Goal: Task Accomplishment & Management: Complete application form

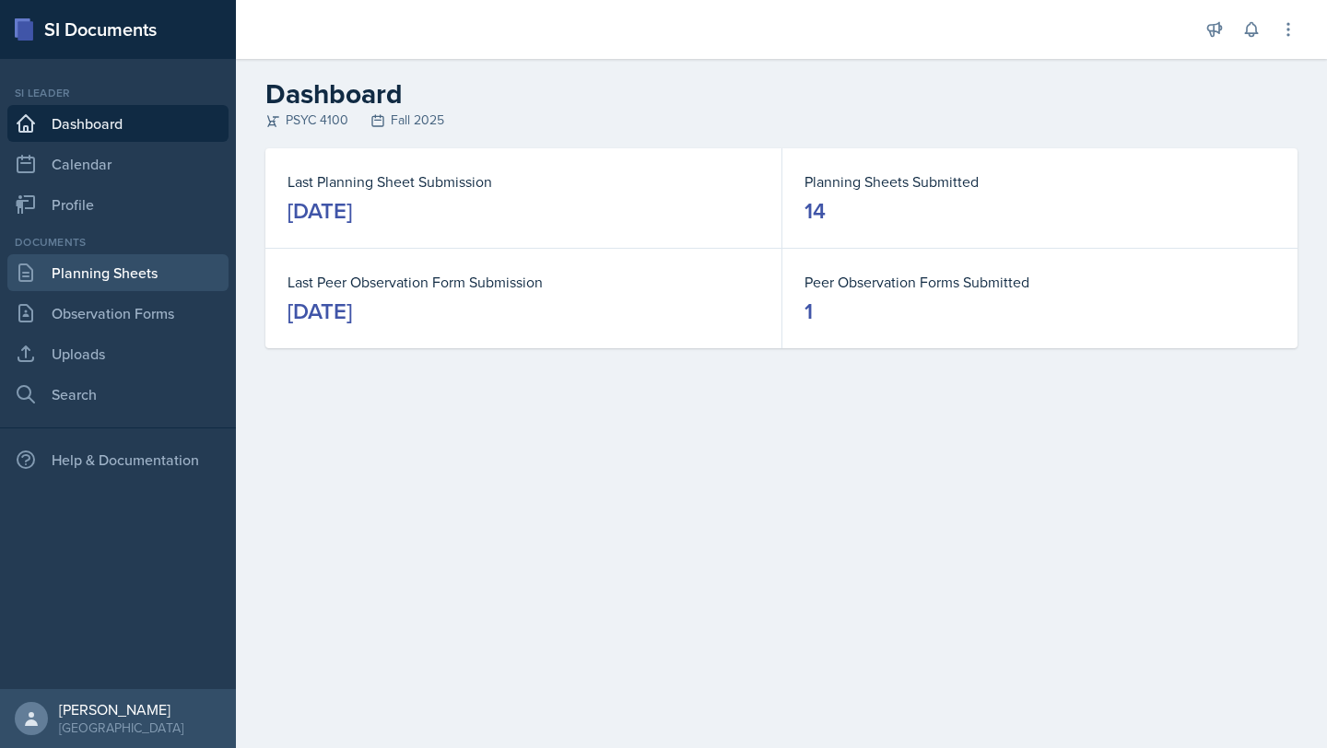
click at [135, 264] on link "Planning Sheets" at bounding box center [117, 272] width 221 height 37
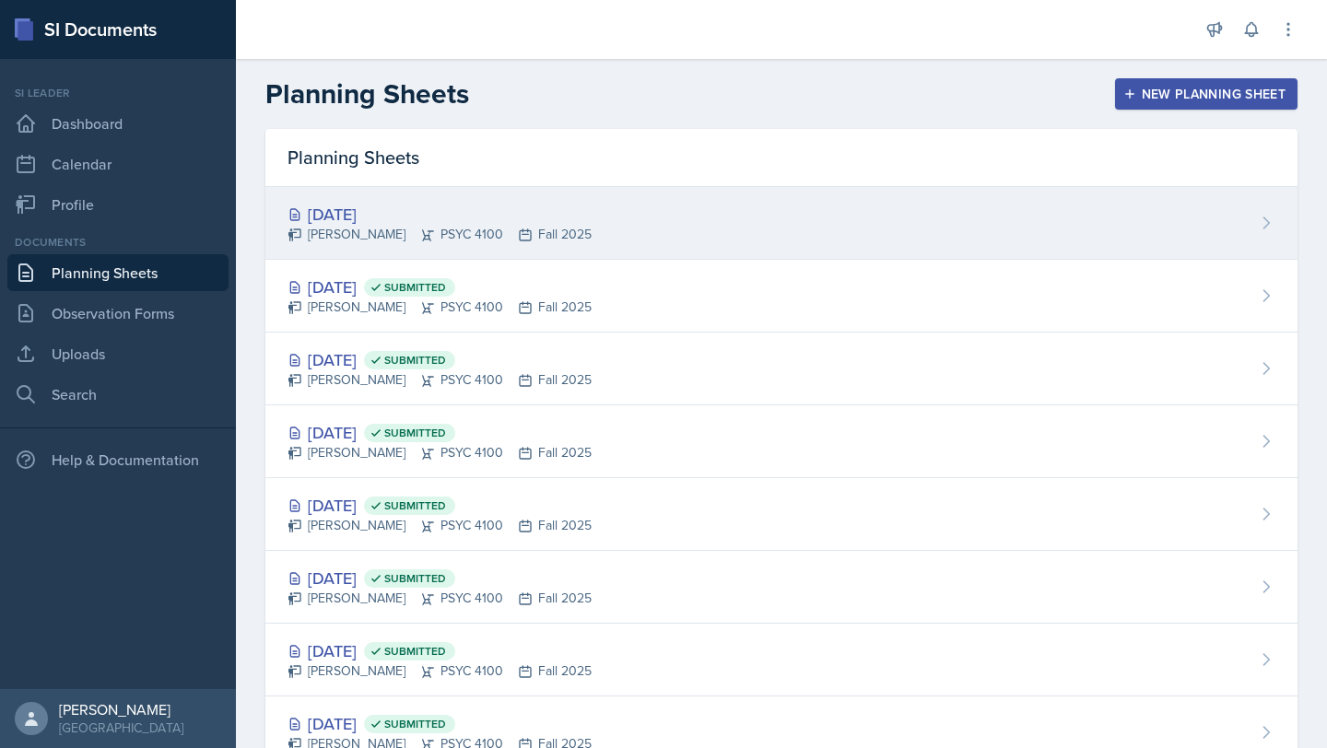
click at [725, 217] on div "[DATE] [PERSON_NAME] PSYC 4100 Fall 2025" at bounding box center [781, 223] width 1032 height 73
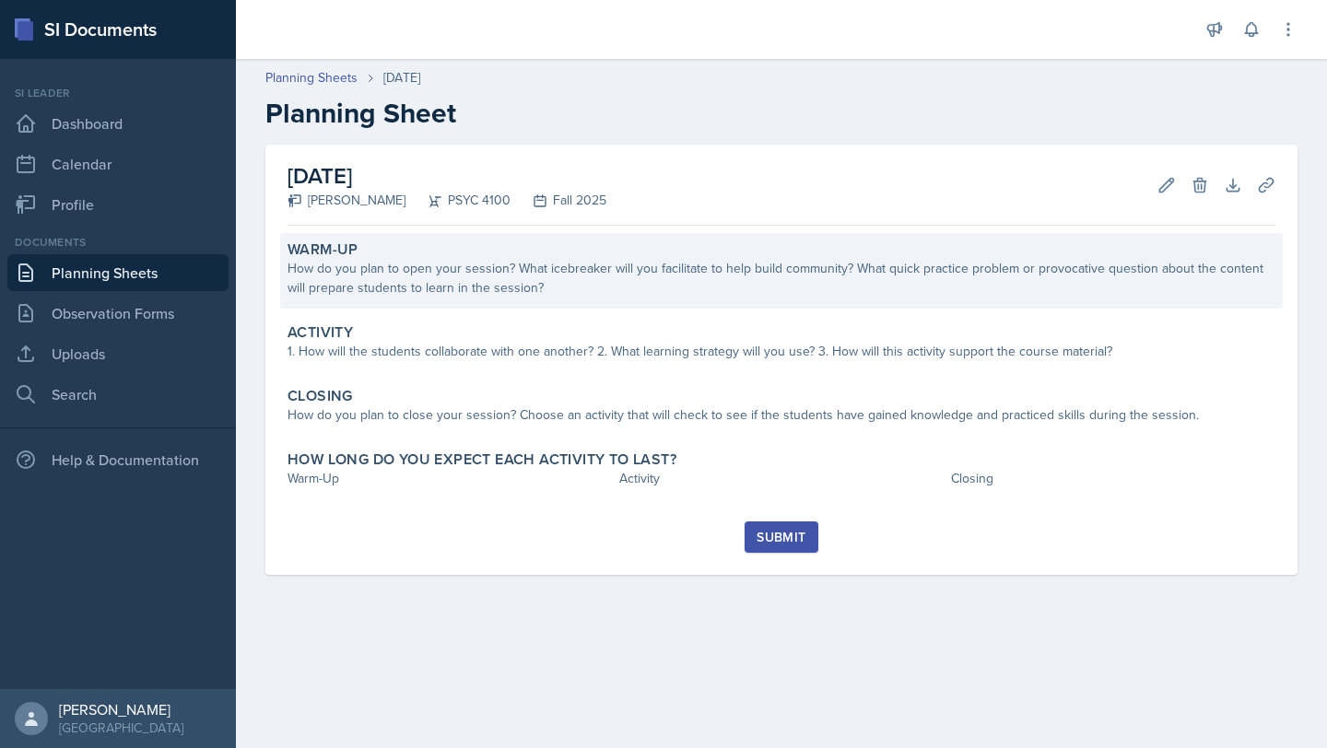
click at [597, 288] on div "How do you plan to open your session? What icebreaker will you facilitate to he…" at bounding box center [781, 278] width 988 height 39
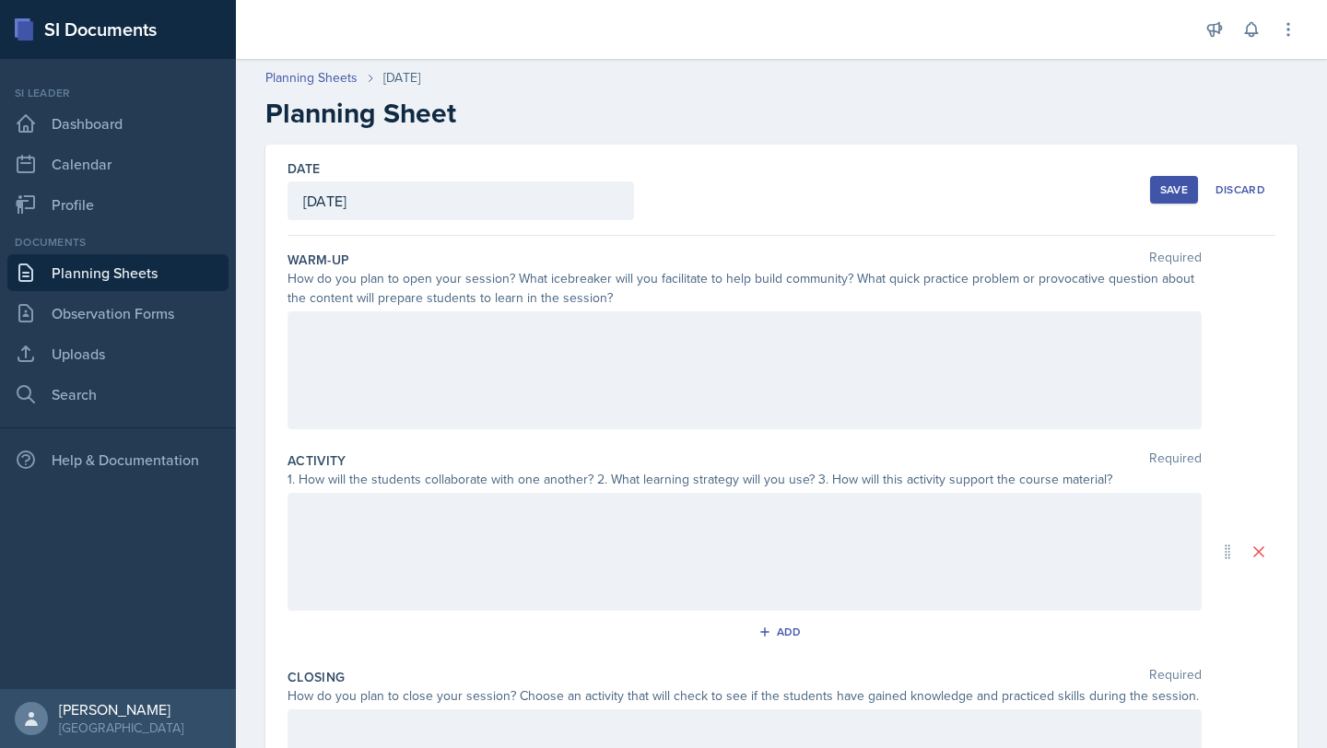
click at [485, 375] on div at bounding box center [744, 370] width 914 height 118
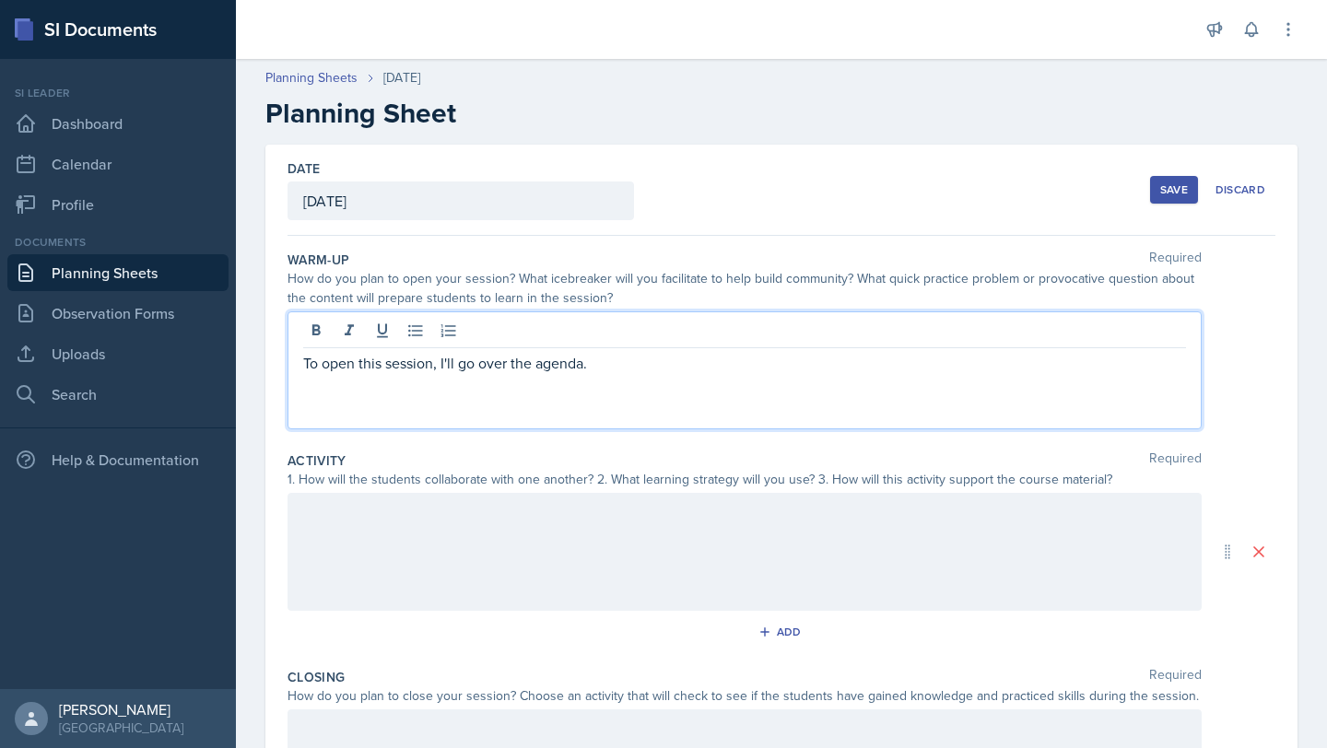
click at [354, 555] on div at bounding box center [744, 552] width 914 height 118
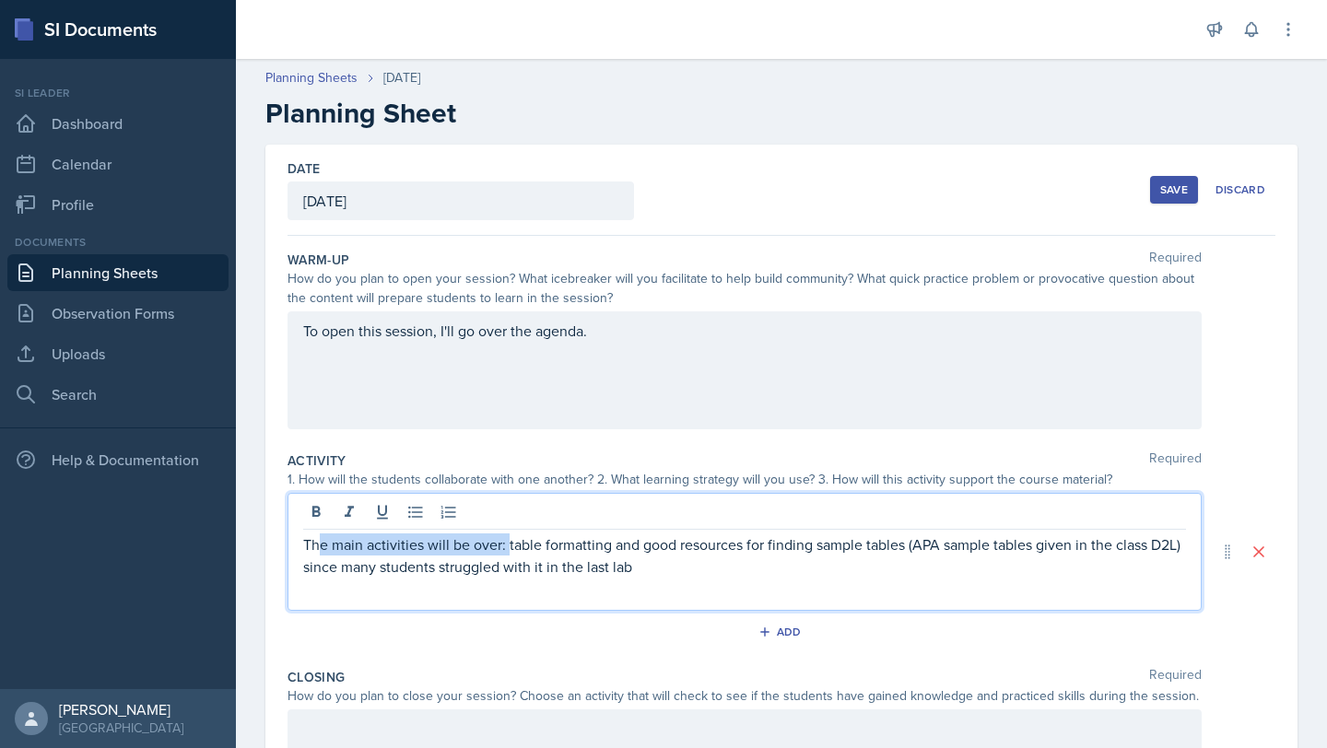
drag, startPoint x: 509, startPoint y: 545, endPoint x: 318, endPoint y: 546, distance: 190.7
click at [318, 546] on p "The main activities will be over: table formatting and good resources for findi…" at bounding box center [744, 555] width 883 height 44
click at [604, 564] on p "Three main activities: table formatting and good resources for finding sample t…" at bounding box center [744, 555] width 883 height 44
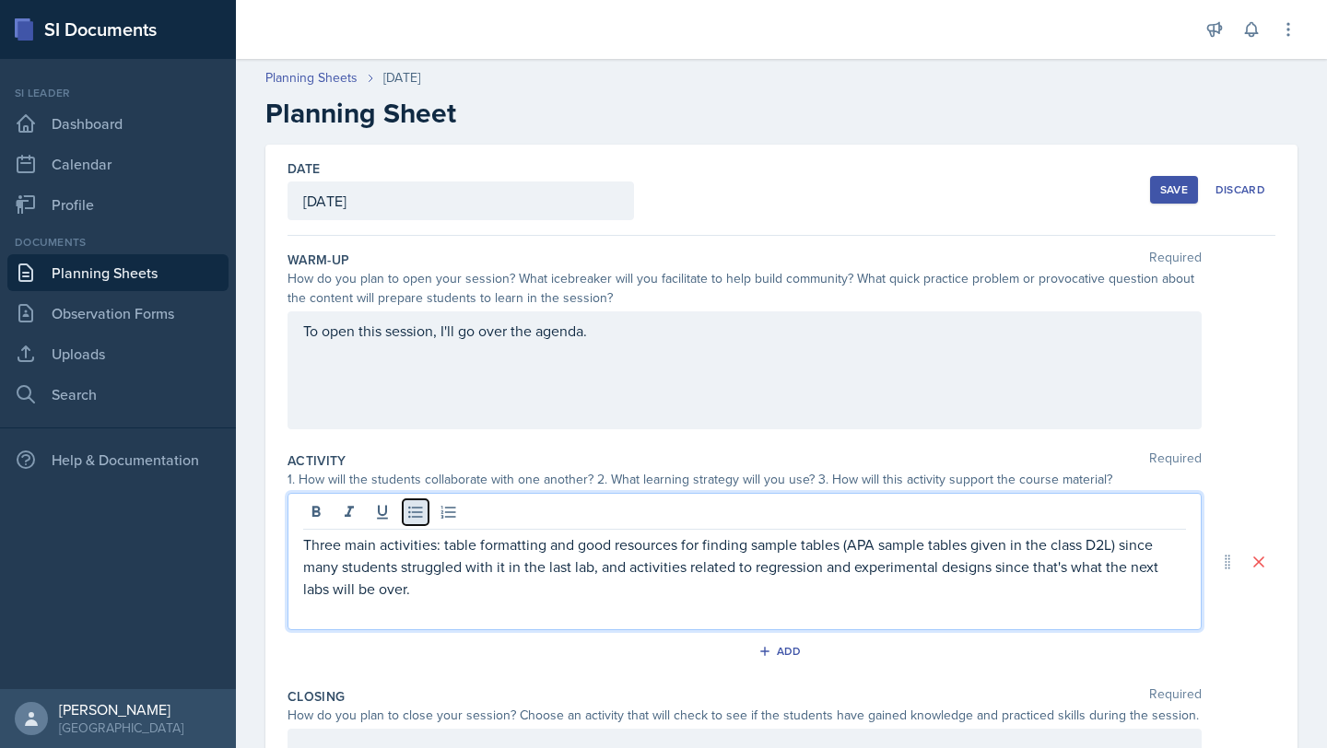
click at [420, 506] on icon at bounding box center [415, 512] width 18 height 18
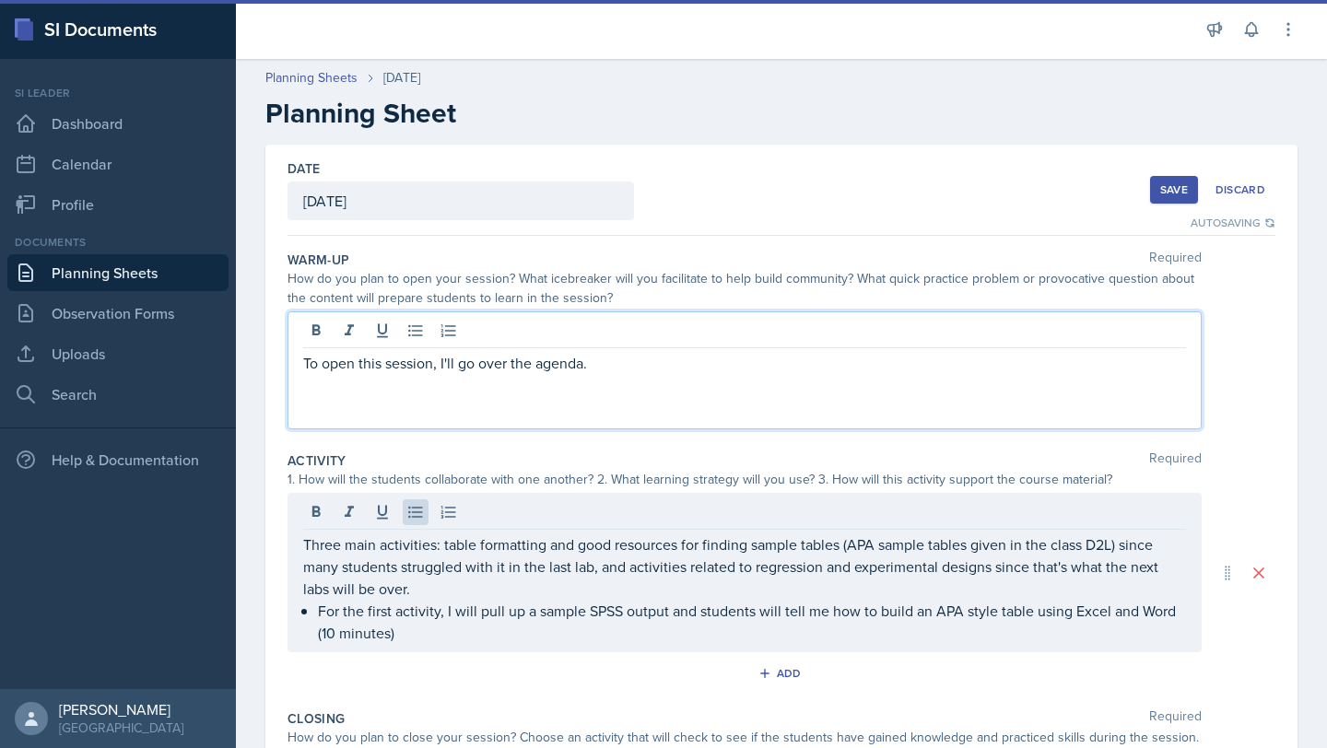
click at [648, 323] on div "To open this session, I'll go over the agenda." at bounding box center [744, 370] width 914 height 118
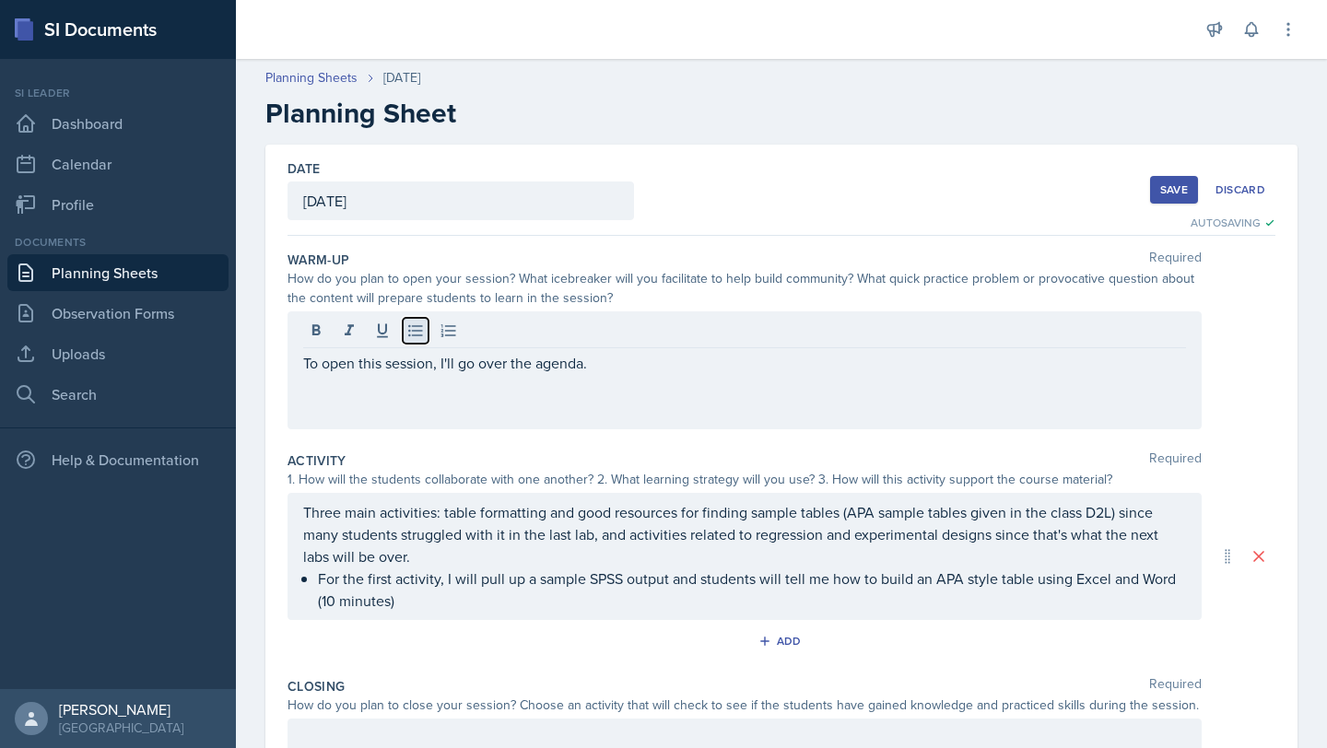
click at [411, 337] on icon at bounding box center [415, 330] width 18 height 18
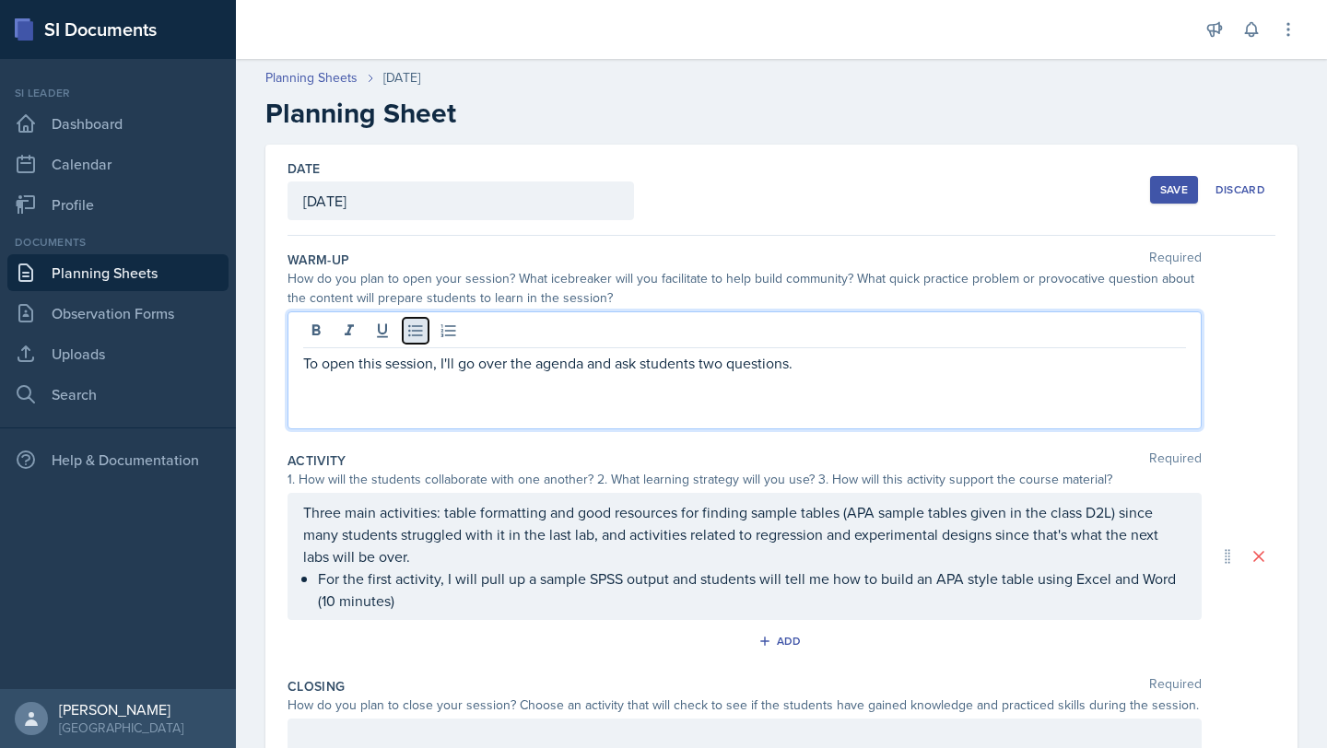
click at [416, 330] on icon at bounding box center [415, 331] width 14 height 12
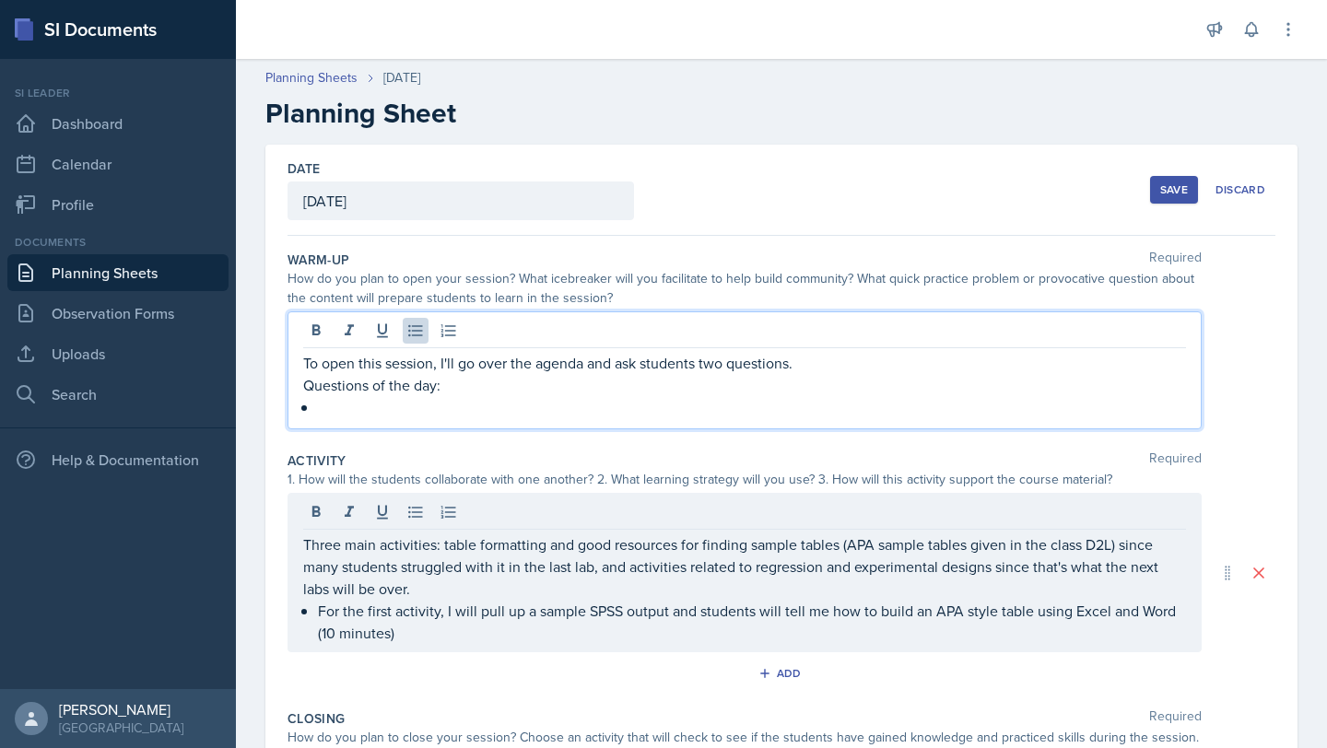
click at [380, 399] on p at bounding box center [752, 407] width 868 height 22
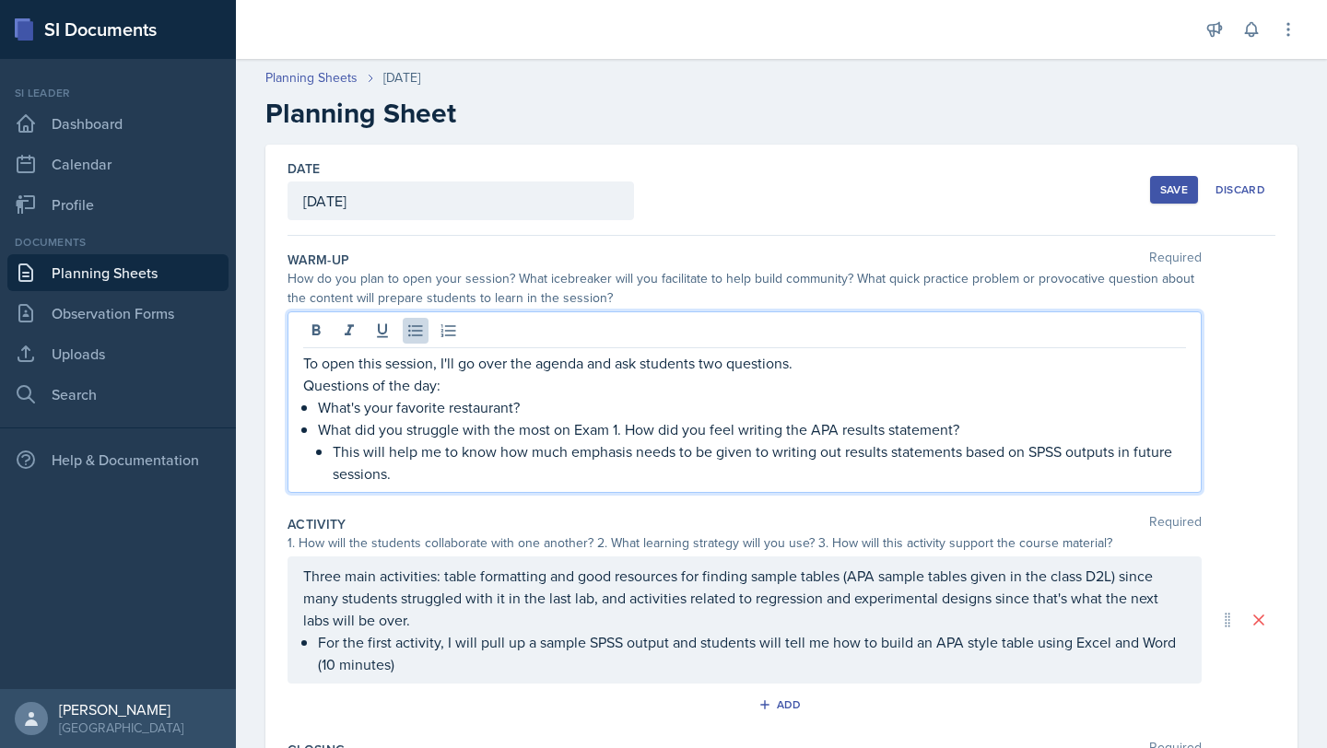
click at [625, 427] on p "What did you struggle with the most on Exam 1. How did you feel writing the APA…" at bounding box center [752, 429] width 868 height 22
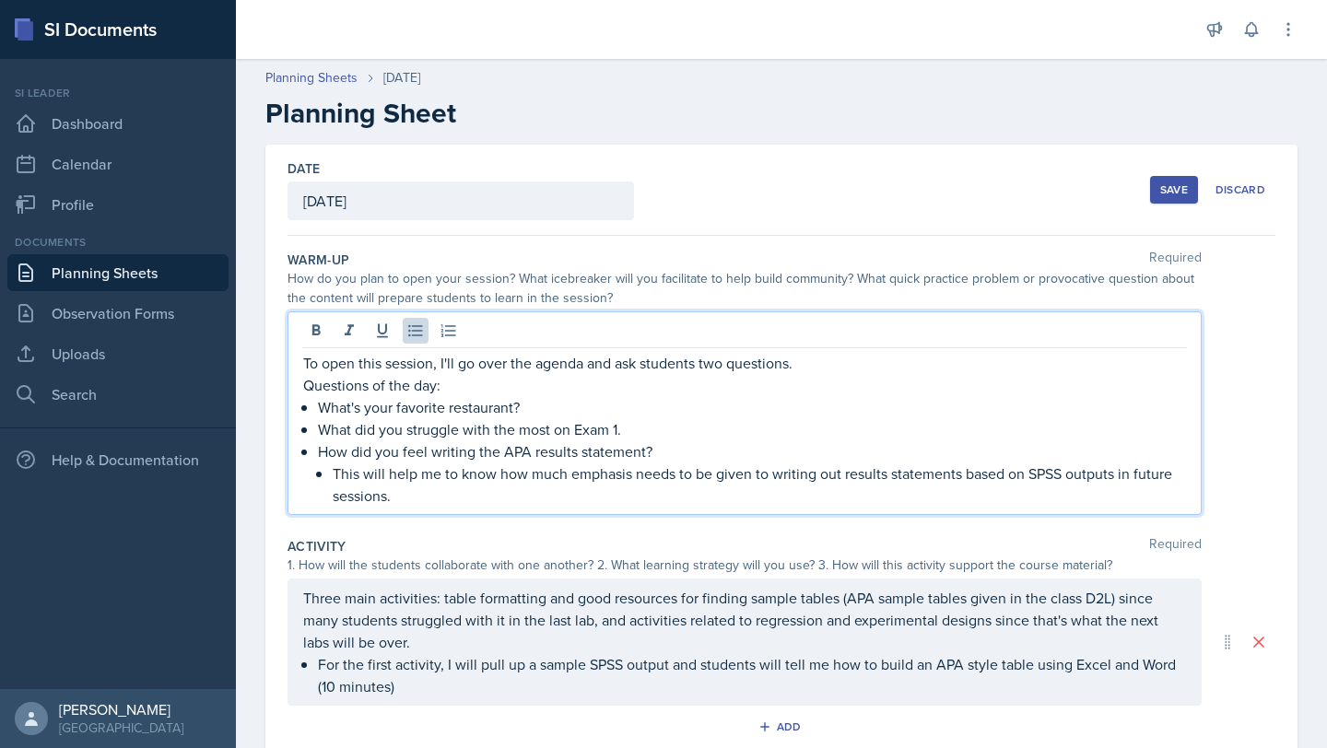
click at [721, 363] on p "To open this session, I'll go over the agenda and ask students two questions." at bounding box center [744, 363] width 883 height 22
click at [725, 364] on p "To open this session, I'll go over the agenda and ask students two questions." at bounding box center [744, 363] width 883 height 22
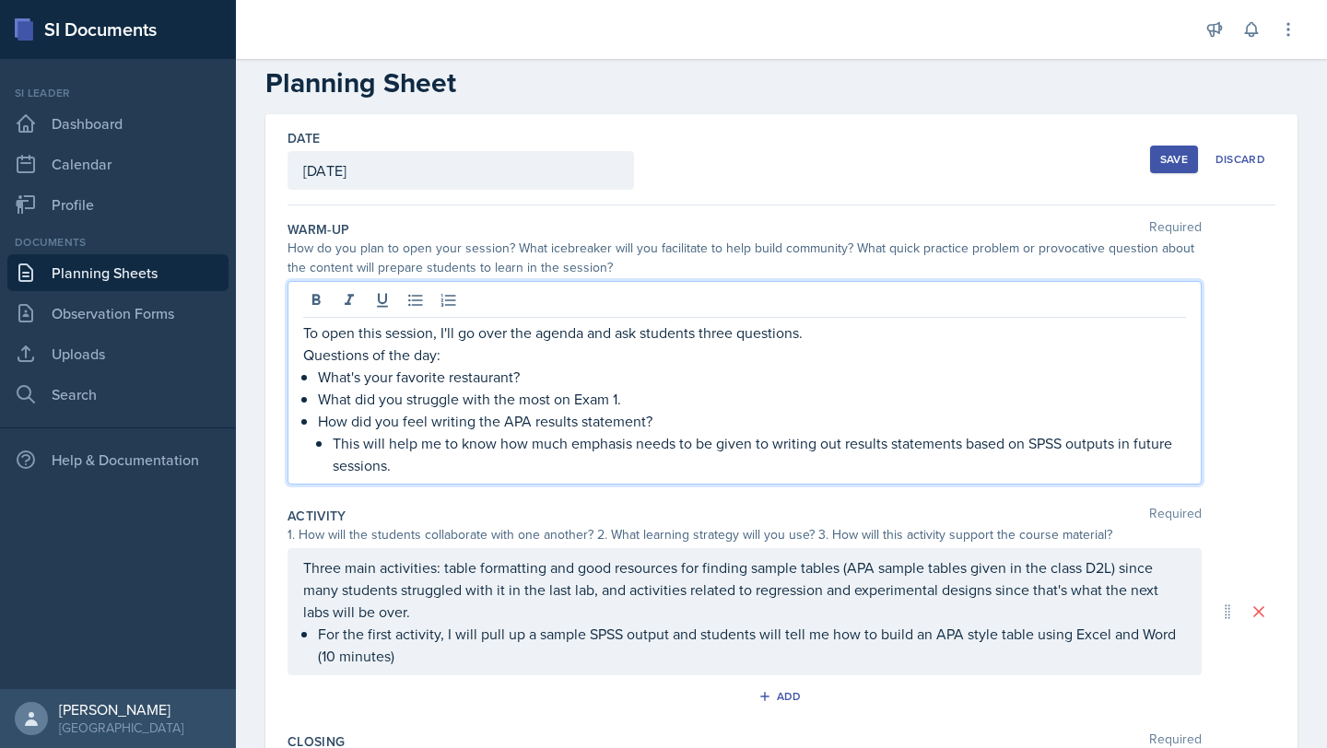
scroll to position [53, 0]
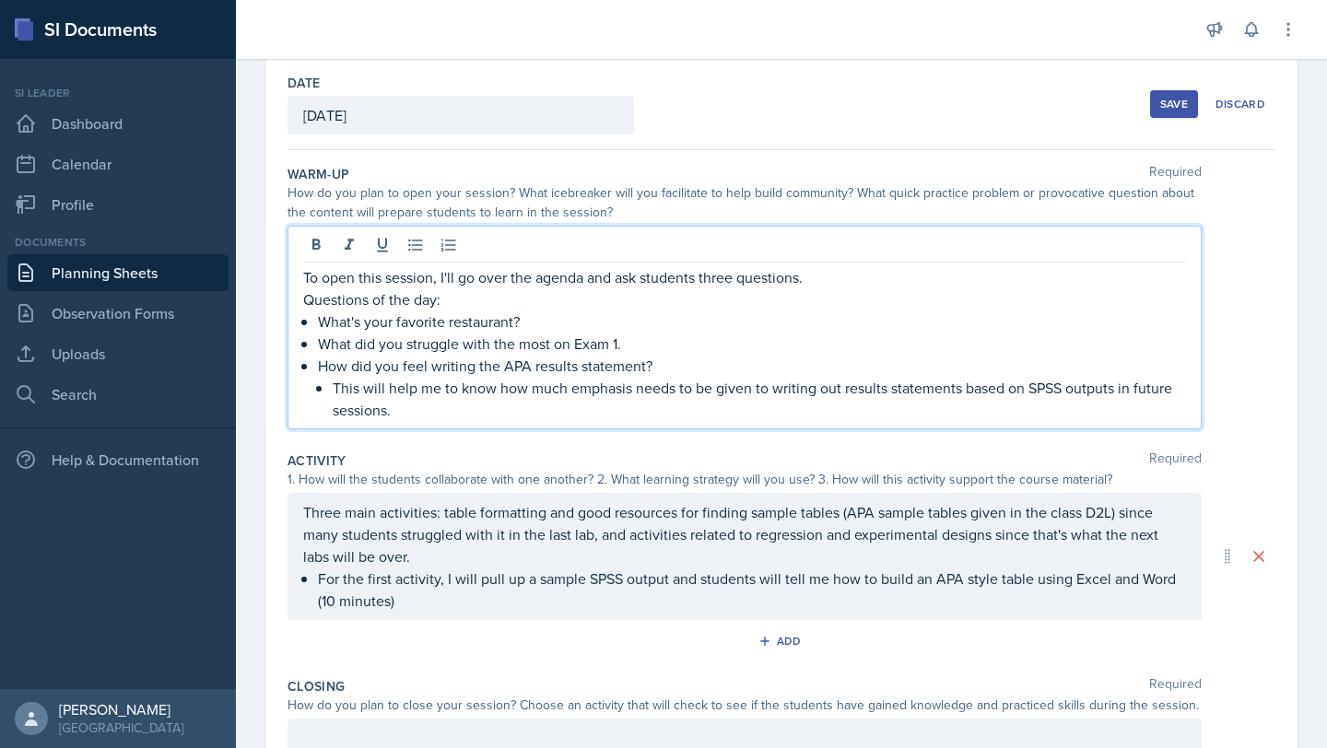
click at [473, 612] on p "For the first activity, I will pull up a sample SPSS output and students will t…" at bounding box center [752, 589] width 868 height 44
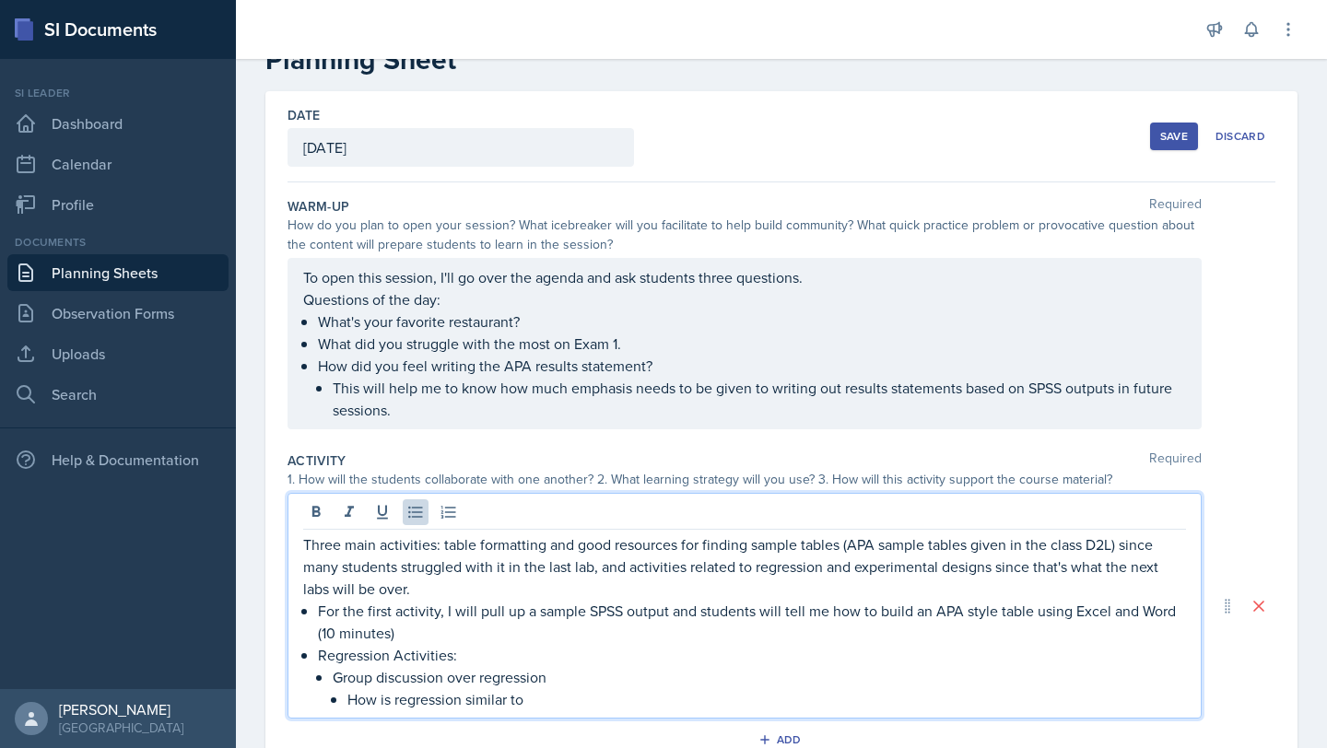
click at [580, 681] on p "Group discussion over regression" at bounding box center [759, 677] width 853 height 22
click at [551, 709] on p "How is regression similar to" at bounding box center [766, 699] width 838 height 22
click at [508, 700] on p "How is regression similar to correlation" at bounding box center [766, 699] width 838 height 22
click at [766, 688] on p "How is regression compares/contrasts to correlation" at bounding box center [766, 699] width 838 height 22
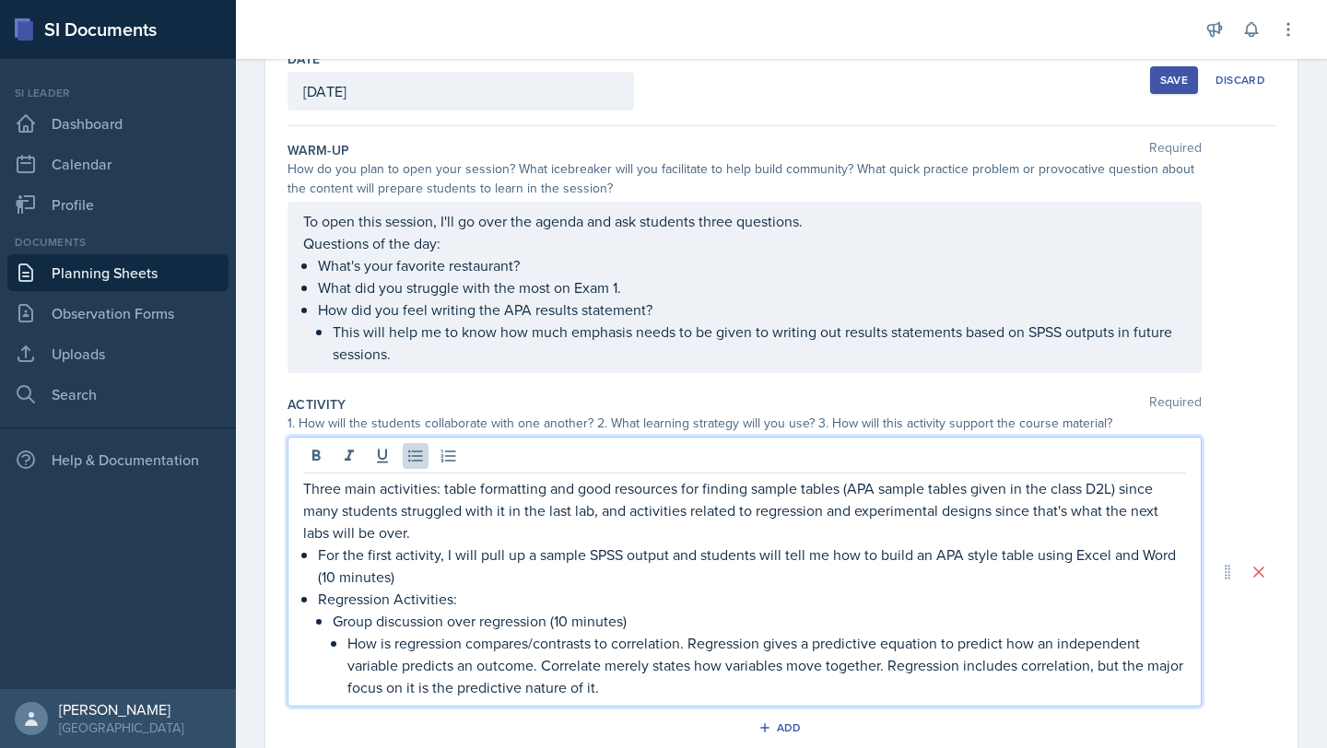
scroll to position [111, 0]
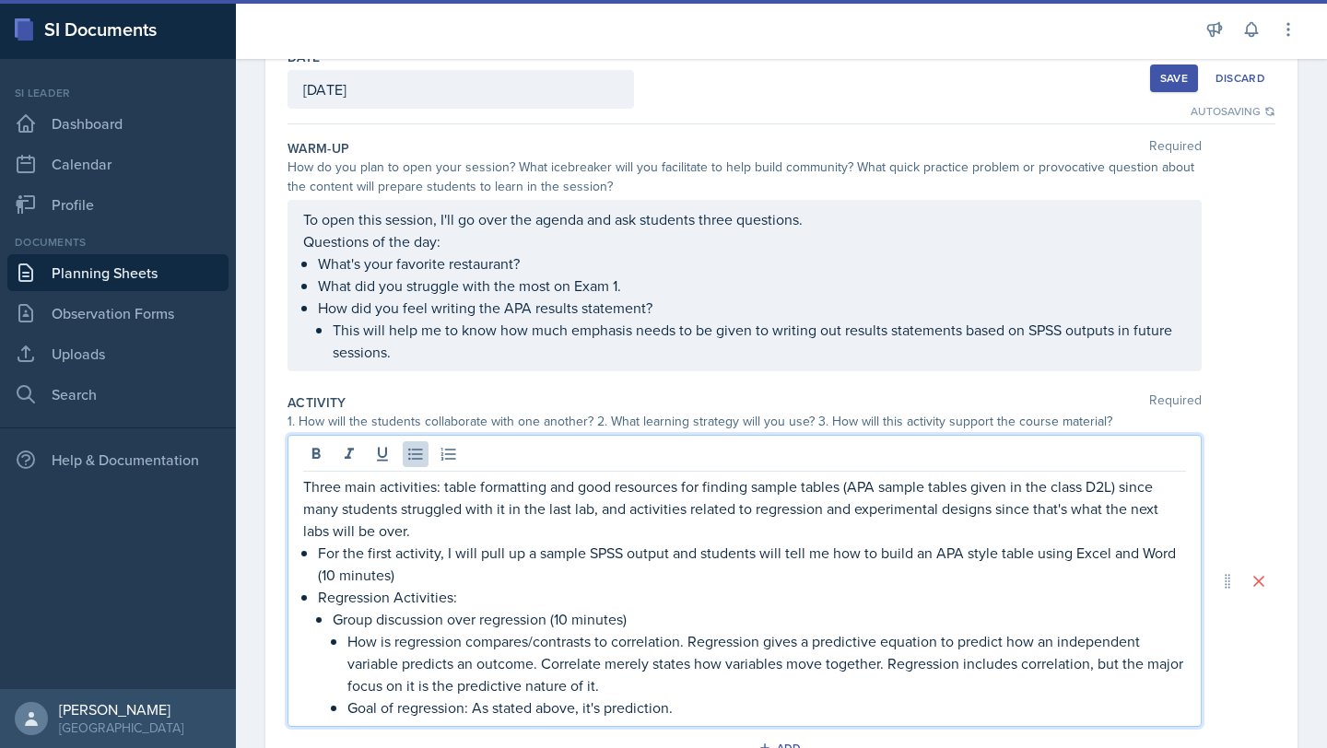
click at [653, 696] on p "Goal of regression: As stated above, it's prediction." at bounding box center [766, 707] width 838 height 22
click at [652, 685] on p "How is regression compares/contrasts to correlation. Regression gives a predict…" at bounding box center [766, 663] width 838 height 66
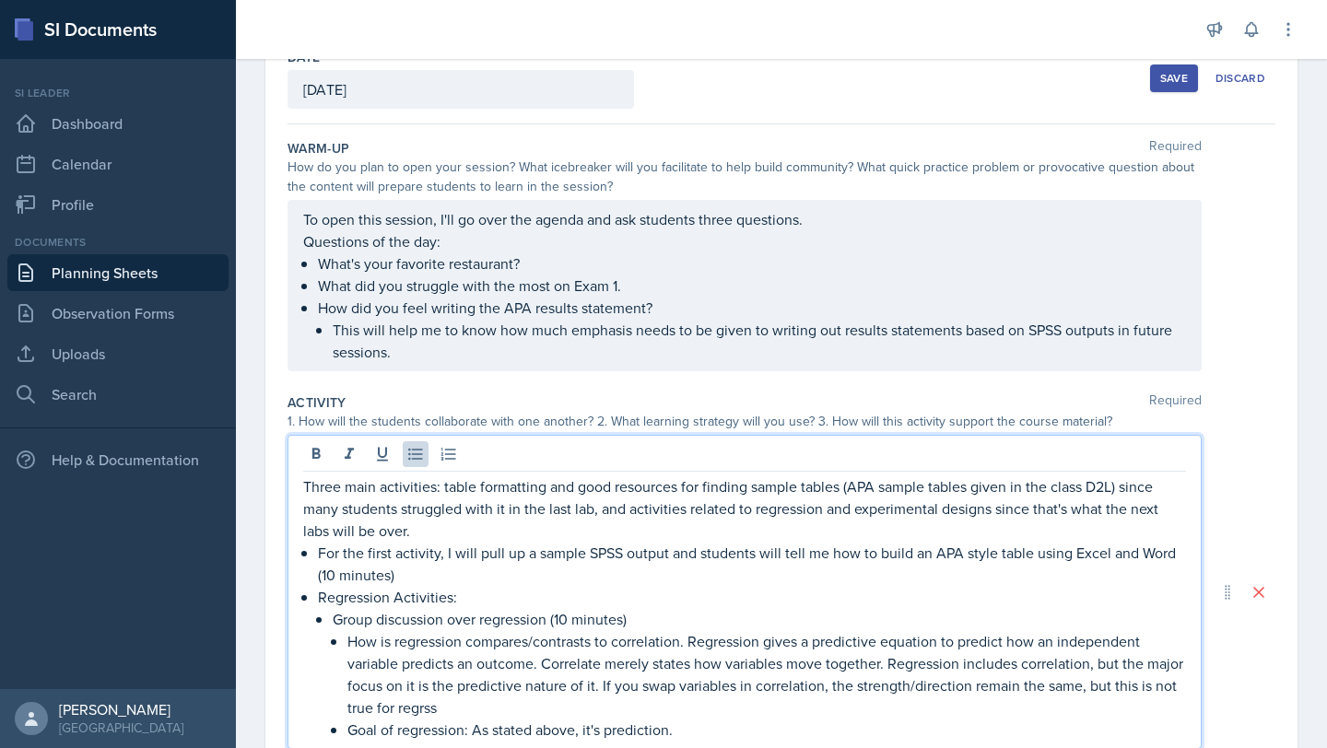
click at [1090, 665] on p "How is regression compares/contrasts to correlation. Regression gives a predict…" at bounding box center [766, 674] width 838 height 88
click at [789, 718] on p "How is regression compares/contrasts to correlation. Regression gives a predict…" at bounding box center [766, 674] width 838 height 88
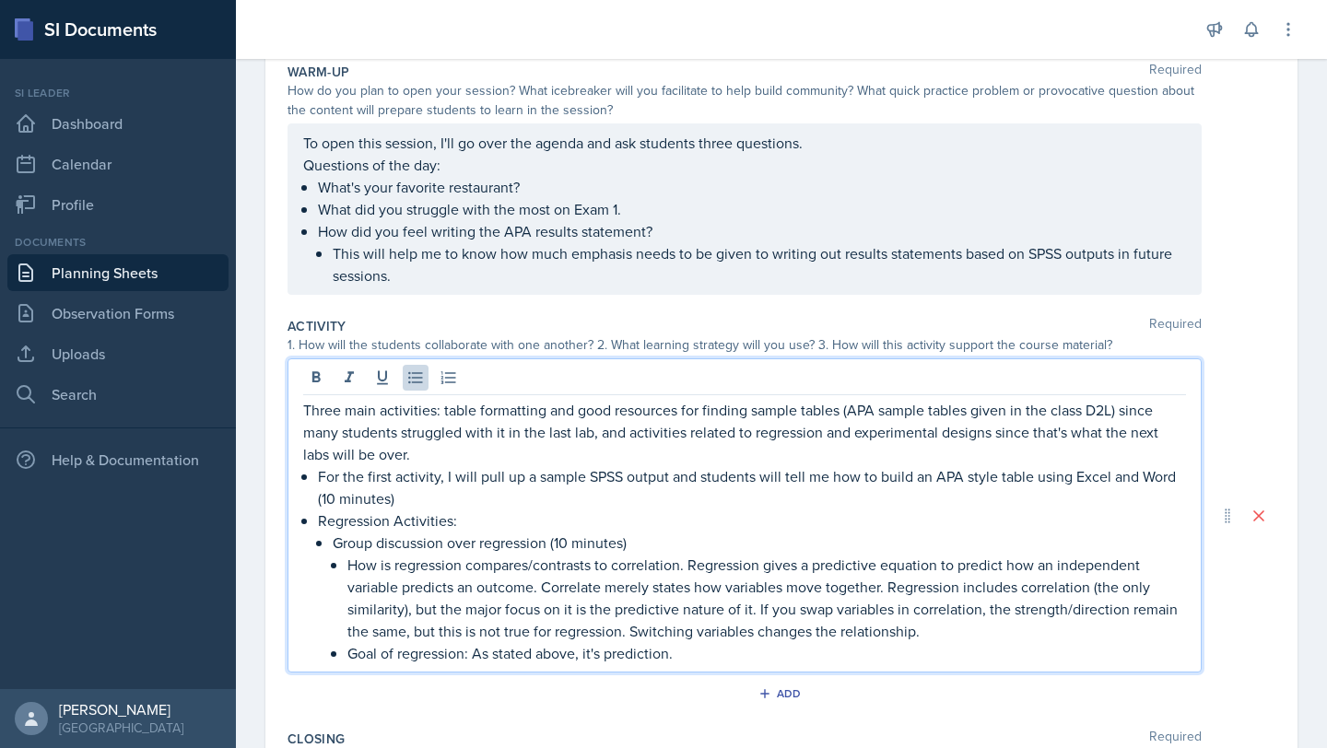
scroll to position [189, 0]
click at [689, 656] on p "Goal of regression: As stated above, it's prediction." at bounding box center [766, 652] width 838 height 22
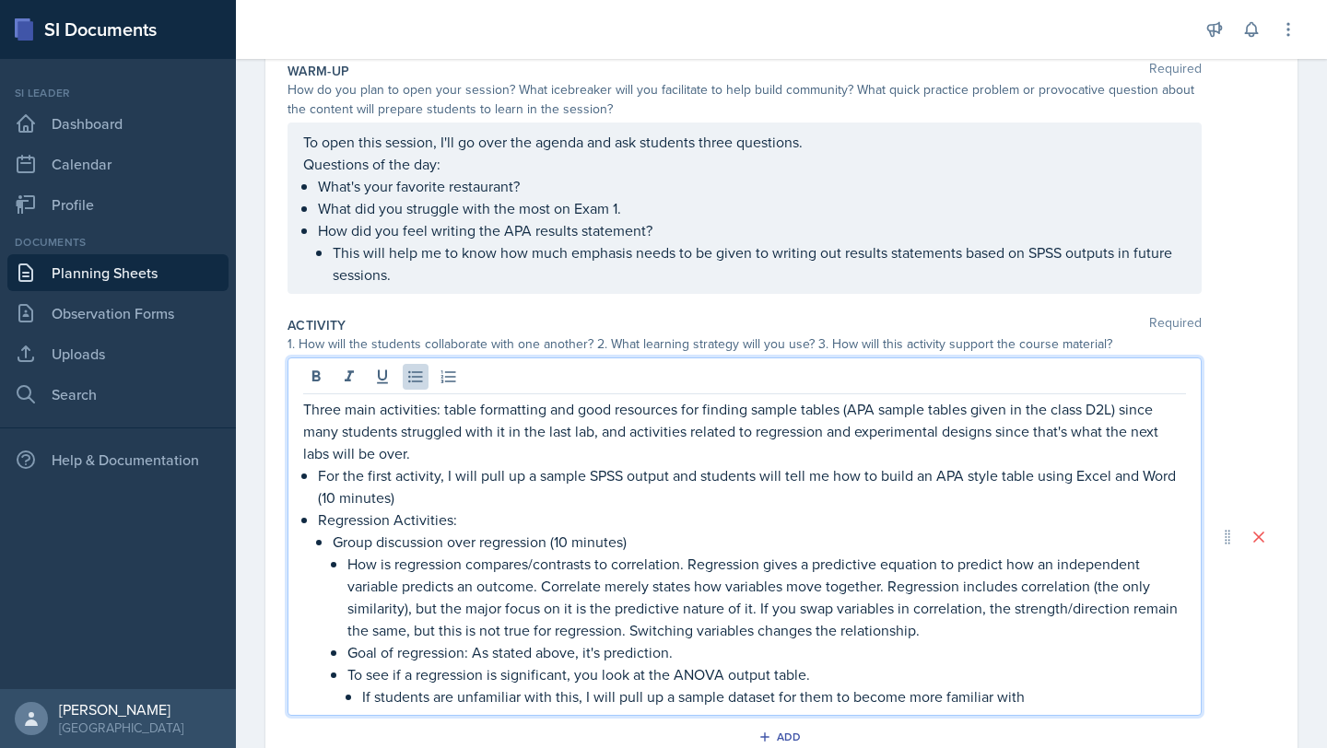
click at [573, 541] on p "Group discussion over regression (10 minutes)" at bounding box center [759, 542] width 853 height 22
click at [1075, 694] on p "If students are unfamiliar with this, I will pull up a sample dataset for them …" at bounding box center [774, 696] width 824 height 22
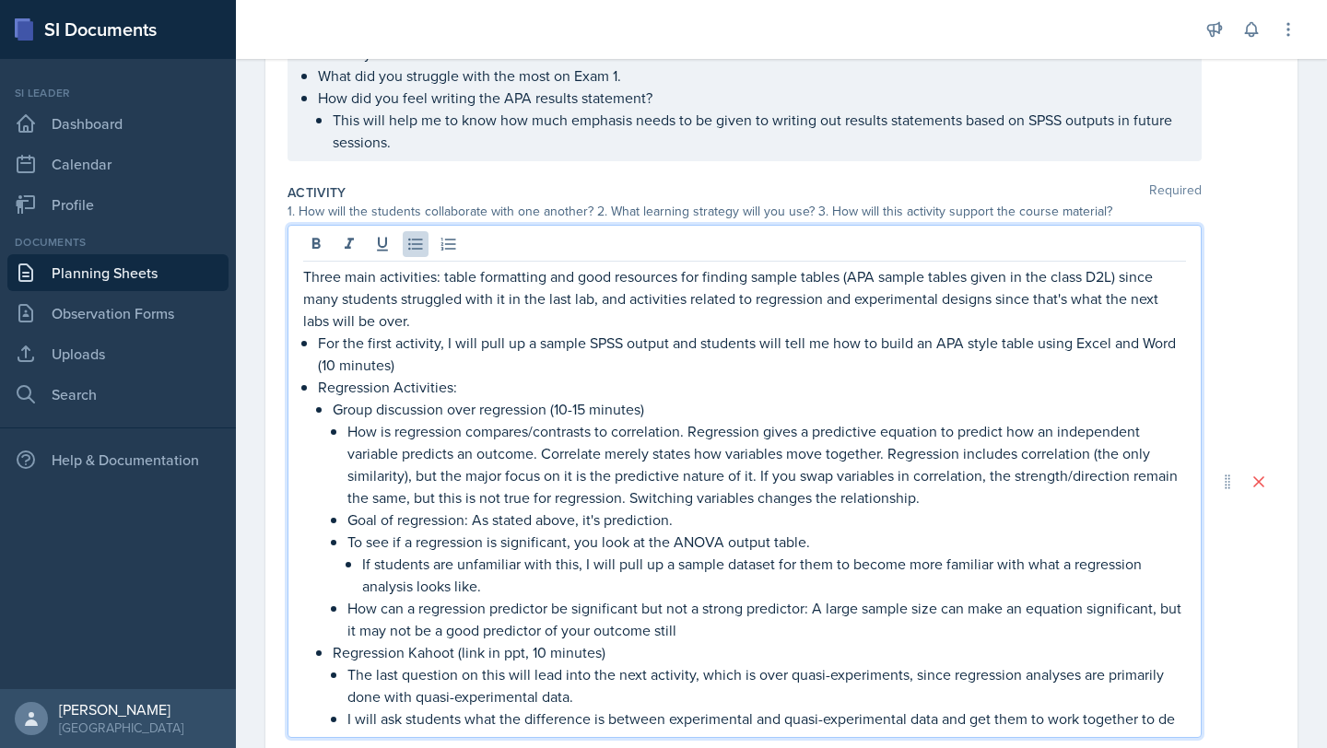
scroll to position [329, 0]
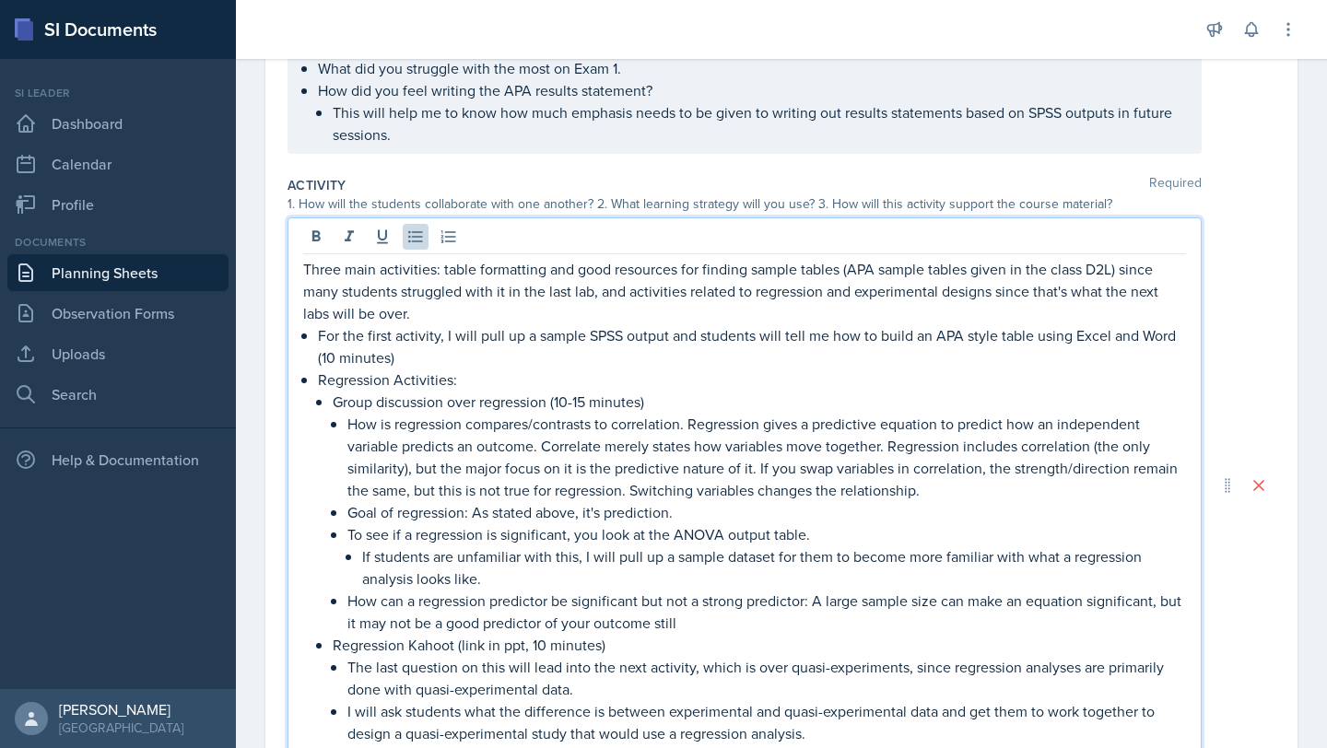
click at [345, 711] on li "Regression Kahoot (link in ppt, 10 minutes) The last question on this will lead…" at bounding box center [759, 689] width 853 height 111
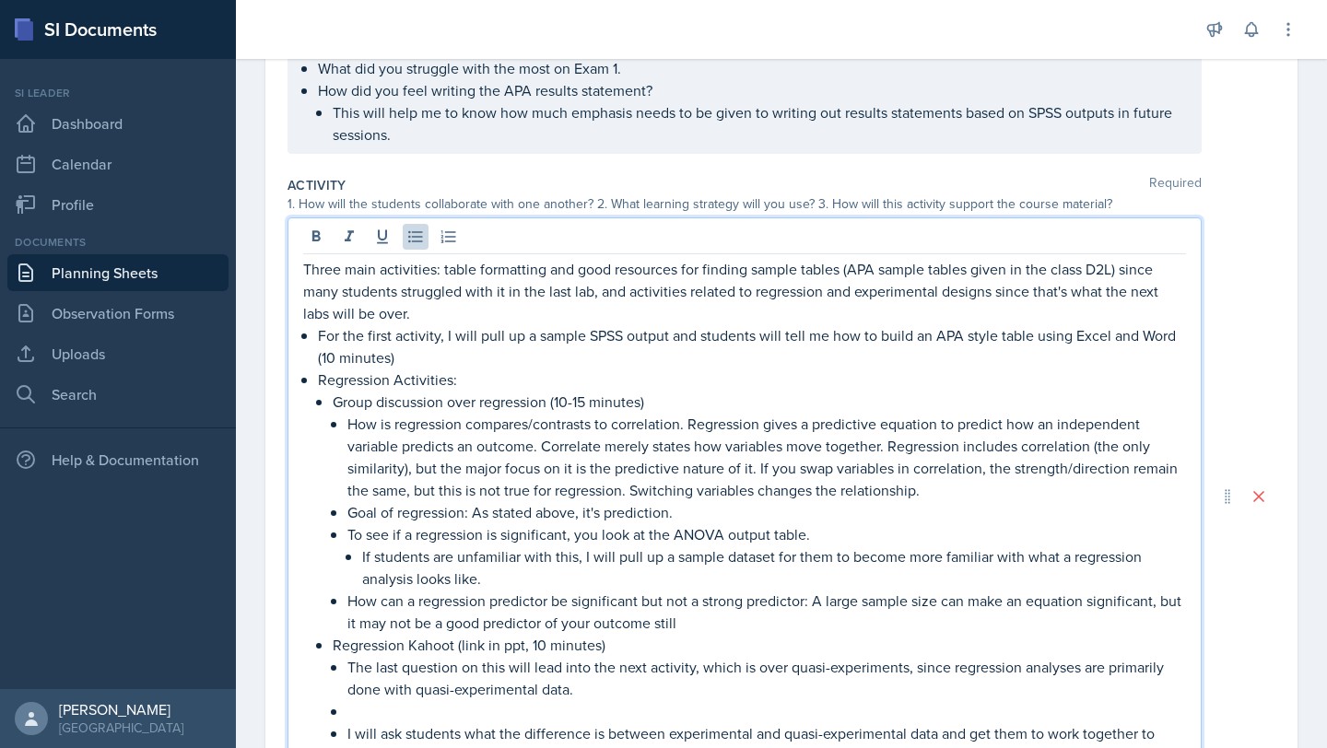
scroll to position [351, 0]
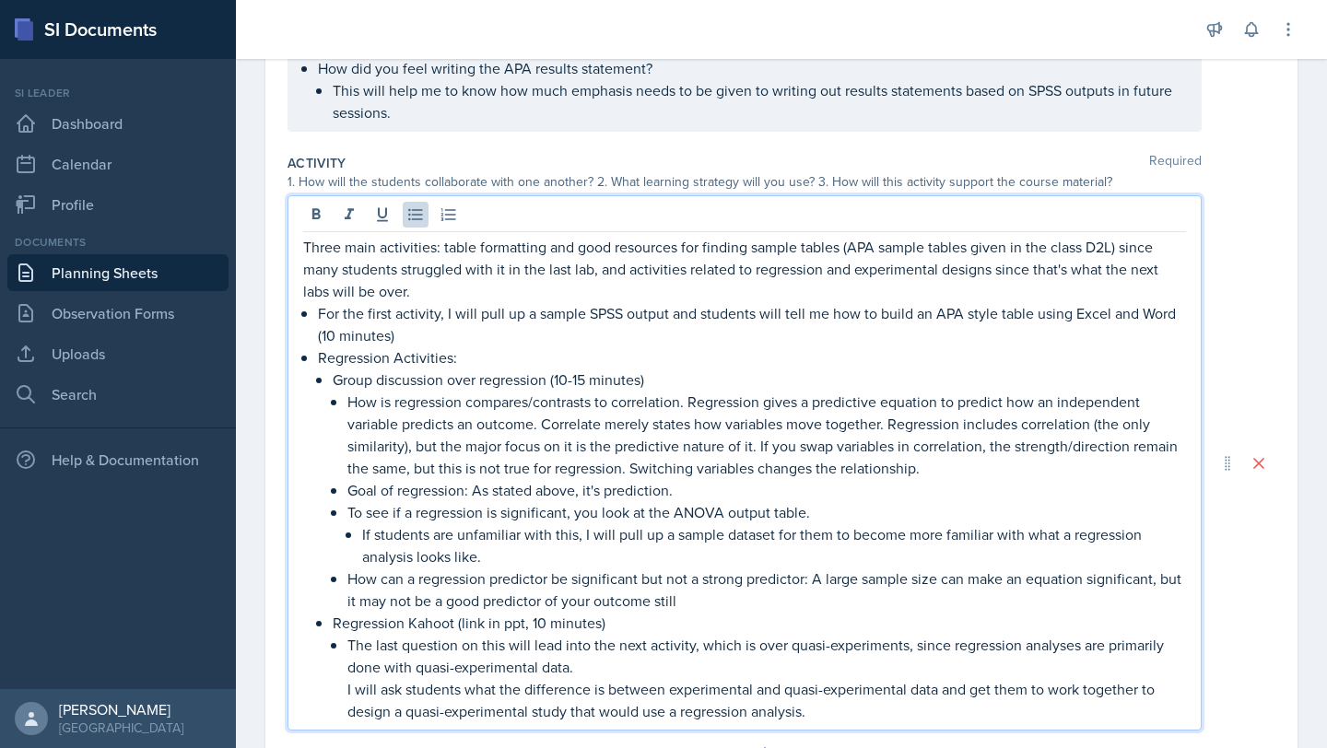
drag, startPoint x: 861, startPoint y: 717, endPoint x: 322, endPoint y: 684, distance: 539.9
click at [322, 684] on li "Regression Activities: Group discussion over regression (10-15 minutes) How is …" at bounding box center [752, 534] width 868 height 376
copy p "I will ask students what the difference is between experimental and quasi-exper…"
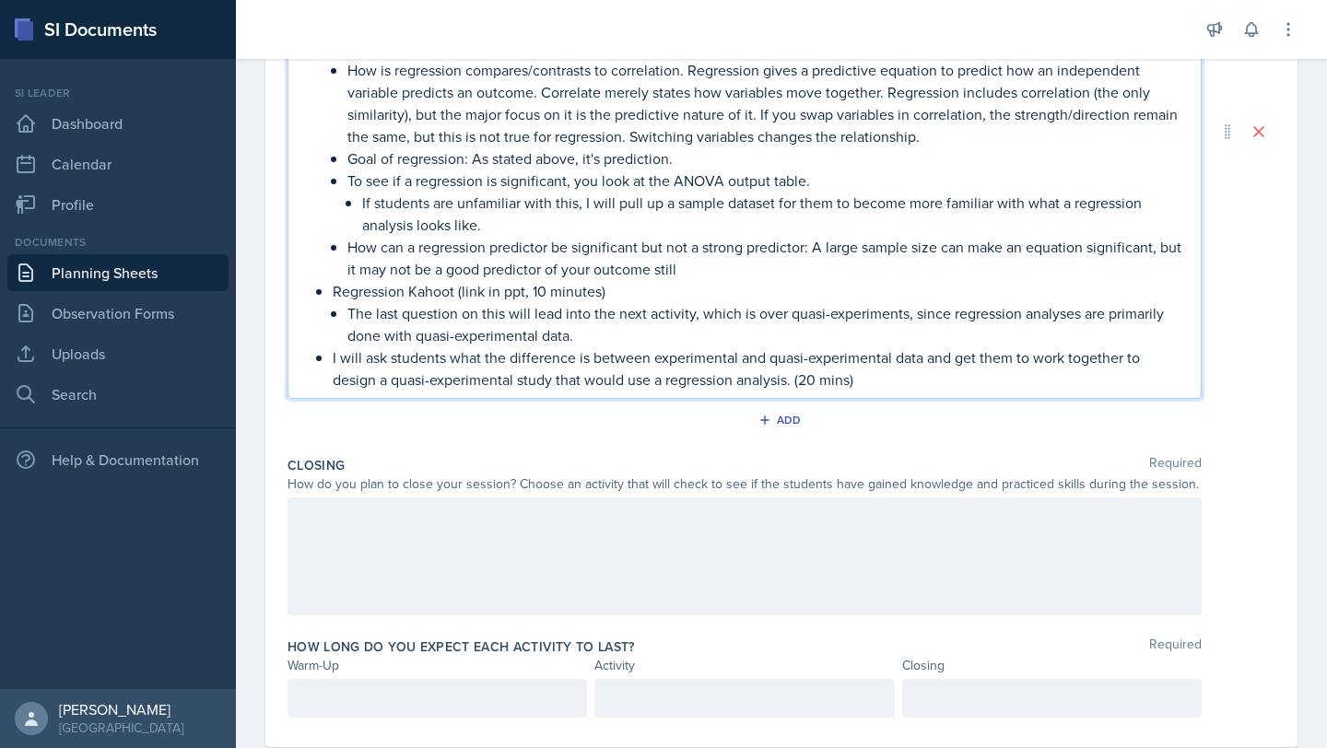
click at [809, 583] on div at bounding box center [744, 556] width 914 height 118
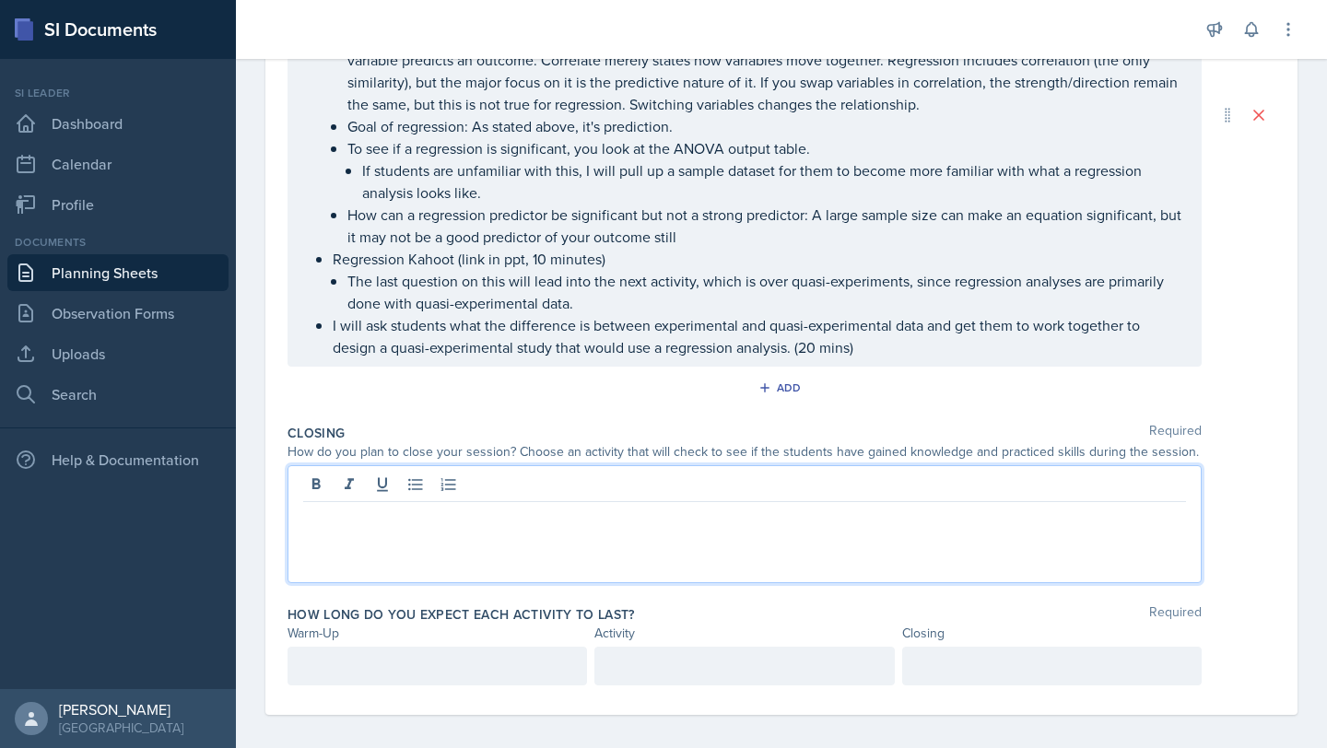
scroll to position [683, 0]
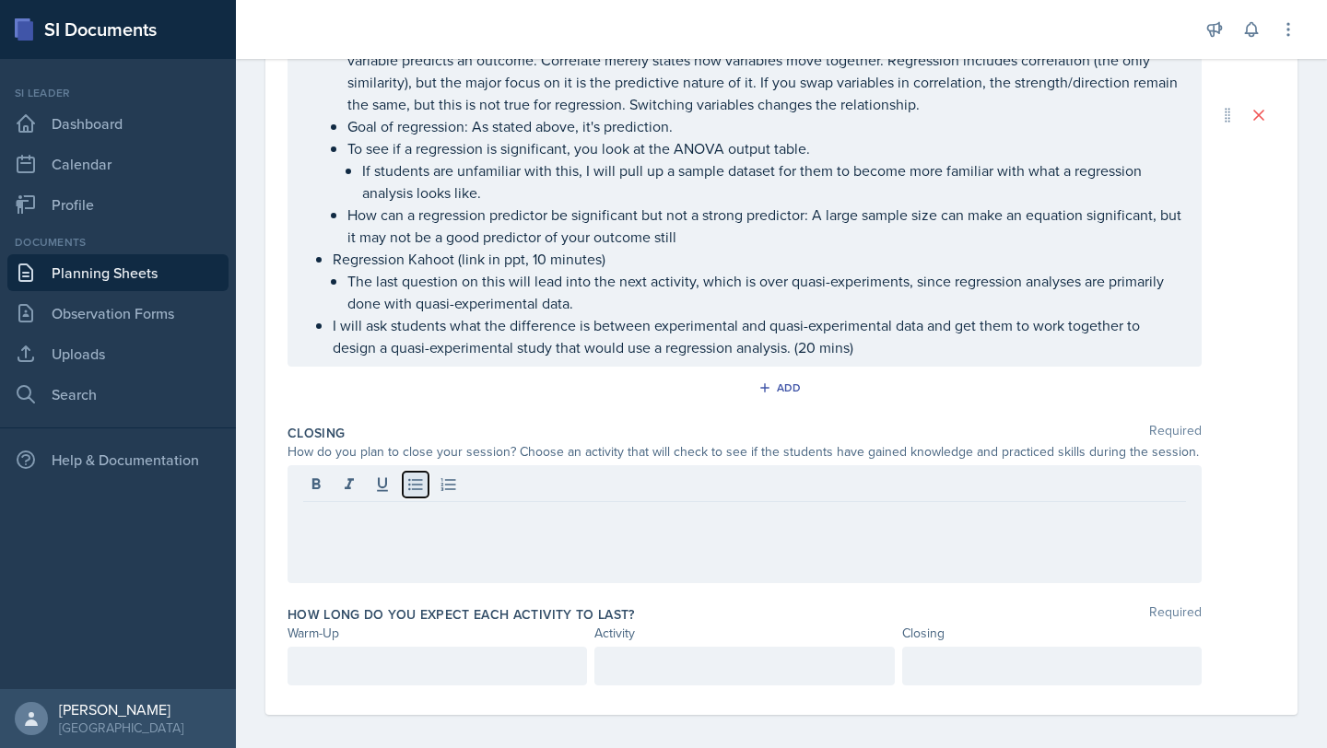
click at [424, 491] on button at bounding box center [416, 485] width 26 height 26
click at [412, 487] on icon at bounding box center [415, 484] width 18 height 18
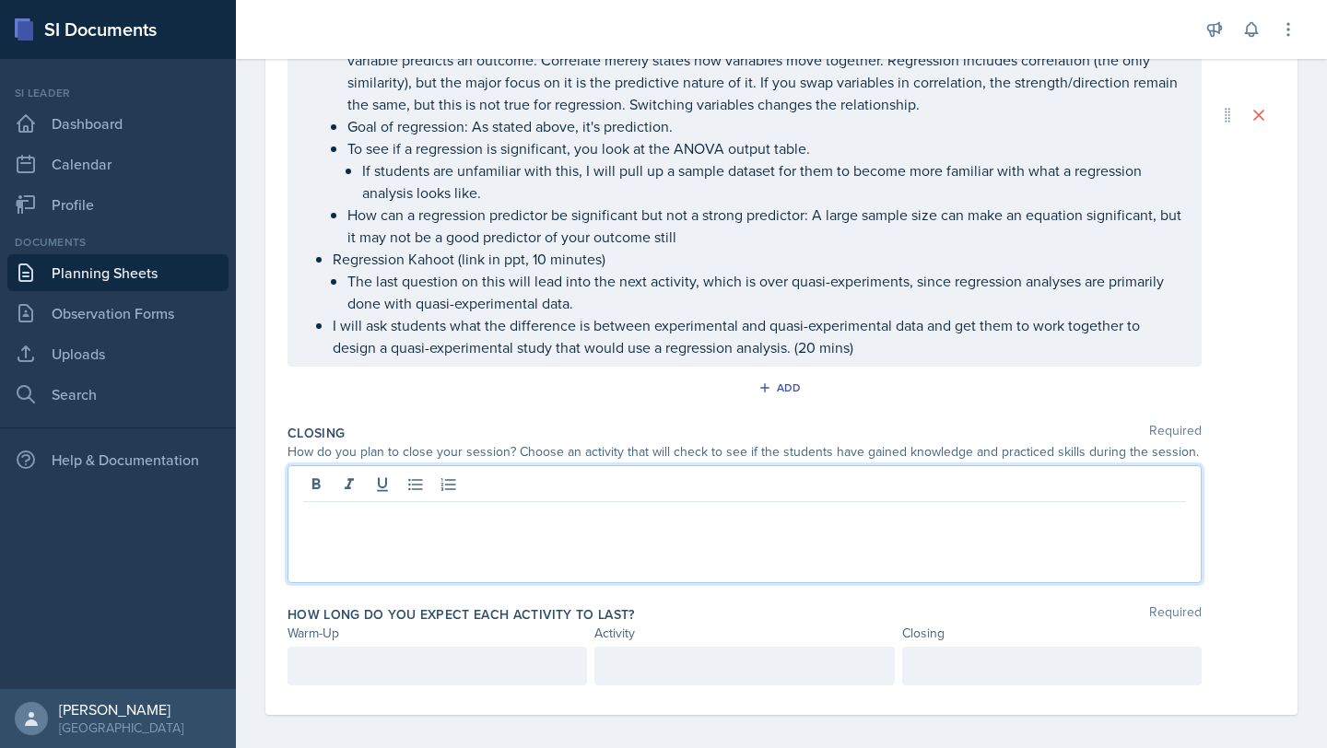
click at [444, 524] on p at bounding box center [744, 517] width 883 height 22
click at [414, 478] on icon at bounding box center [415, 484] width 18 height 18
click at [298, 520] on div "To close this session, I will get students to write out what a table with regre…" at bounding box center [744, 524] width 914 height 118
click at [304, 515] on p "To close this session, I will get students to write out what a table with regre…" at bounding box center [744, 517] width 883 height 22
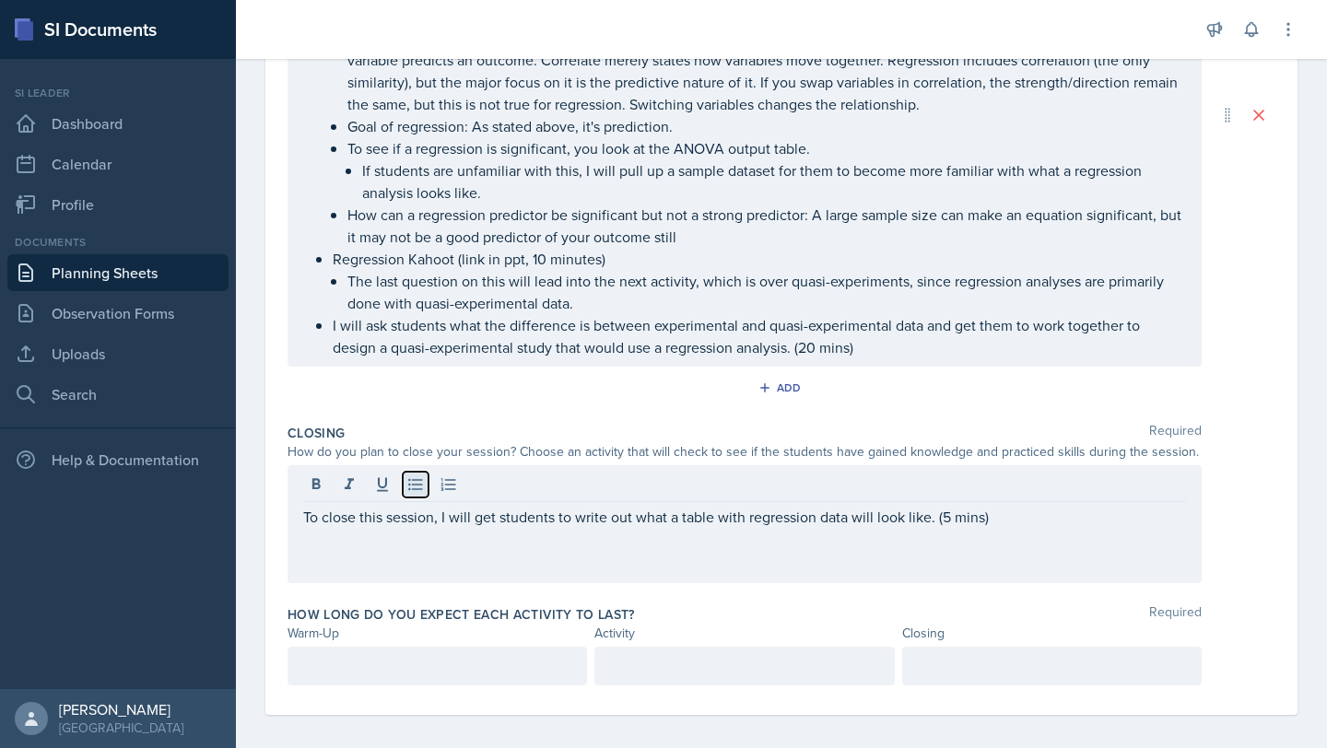
click at [407, 493] on icon at bounding box center [415, 484] width 18 height 18
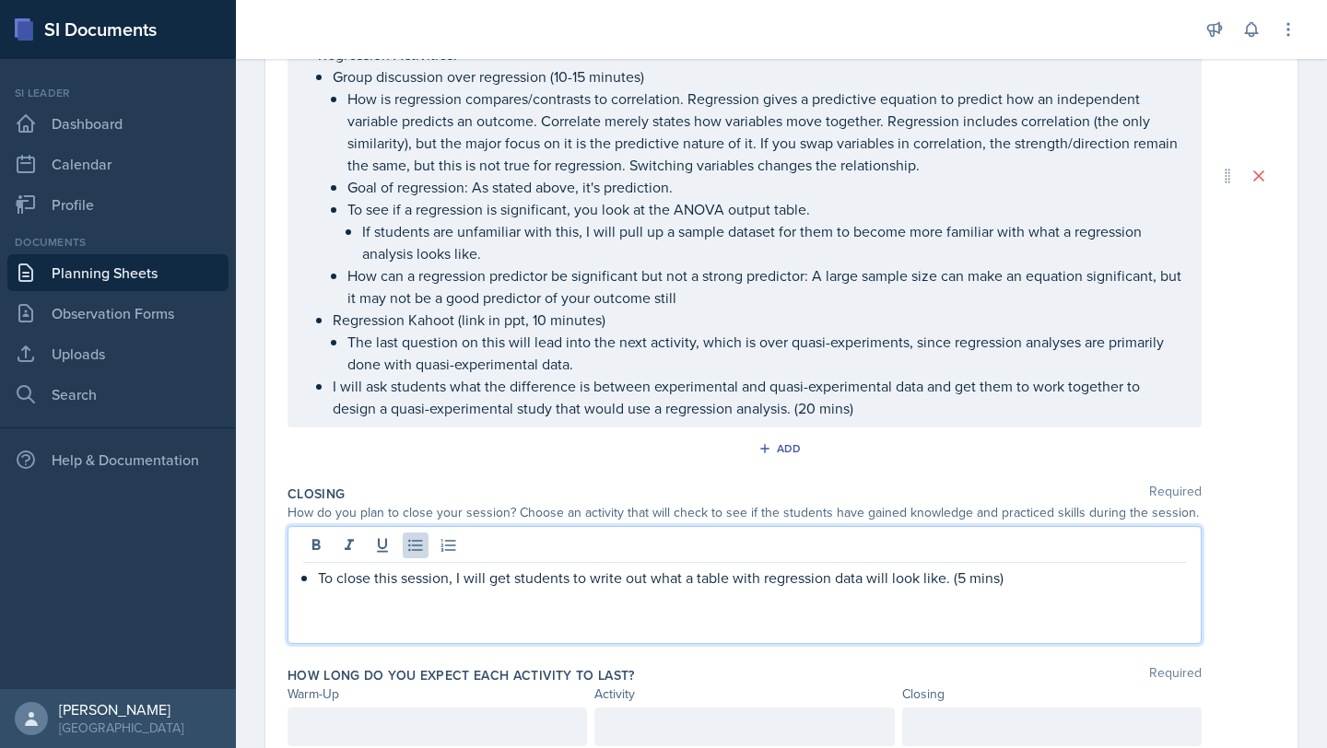
scroll to position [621, 0]
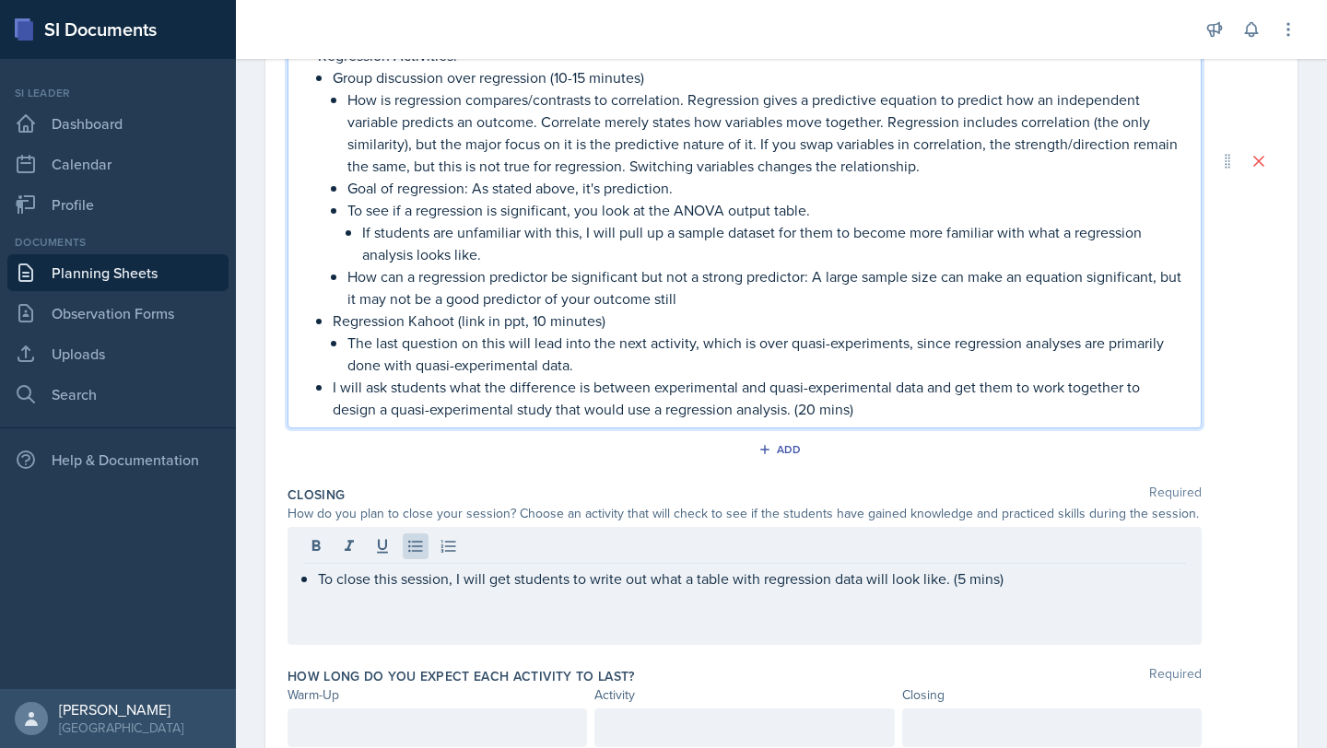
click at [544, 319] on p "Regression Kahoot (link in ppt, 10 minutes)" at bounding box center [759, 321] width 853 height 22
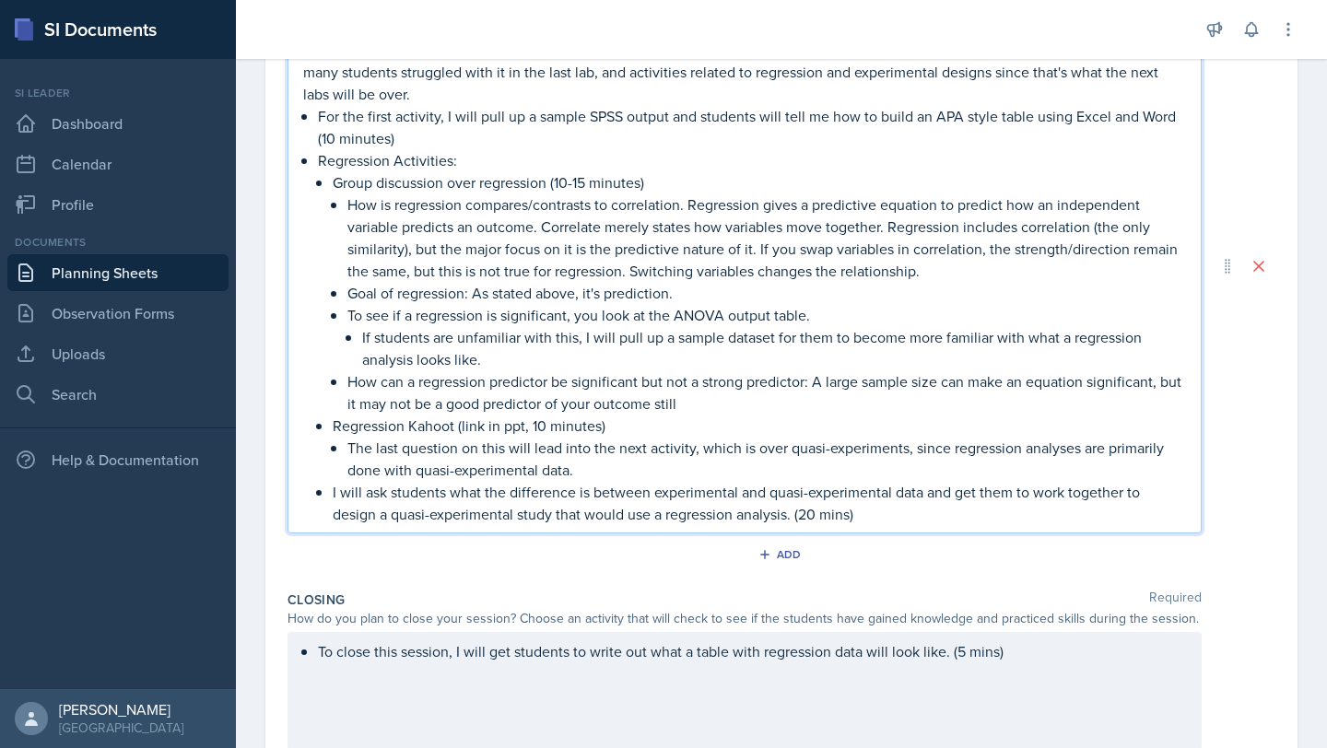
scroll to position [544, 0]
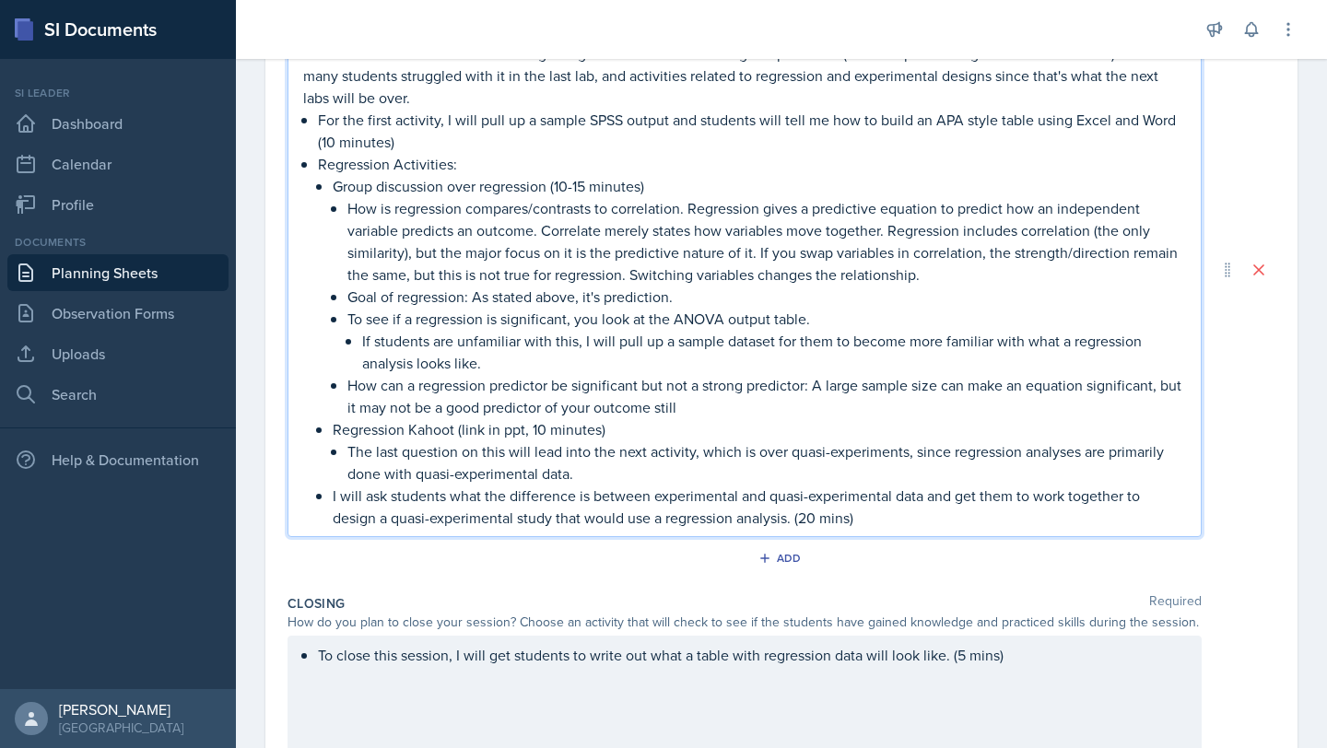
click at [1029, 649] on div "To close this session, I will get students to write out what a table with regre…" at bounding box center [744, 695] width 914 height 118
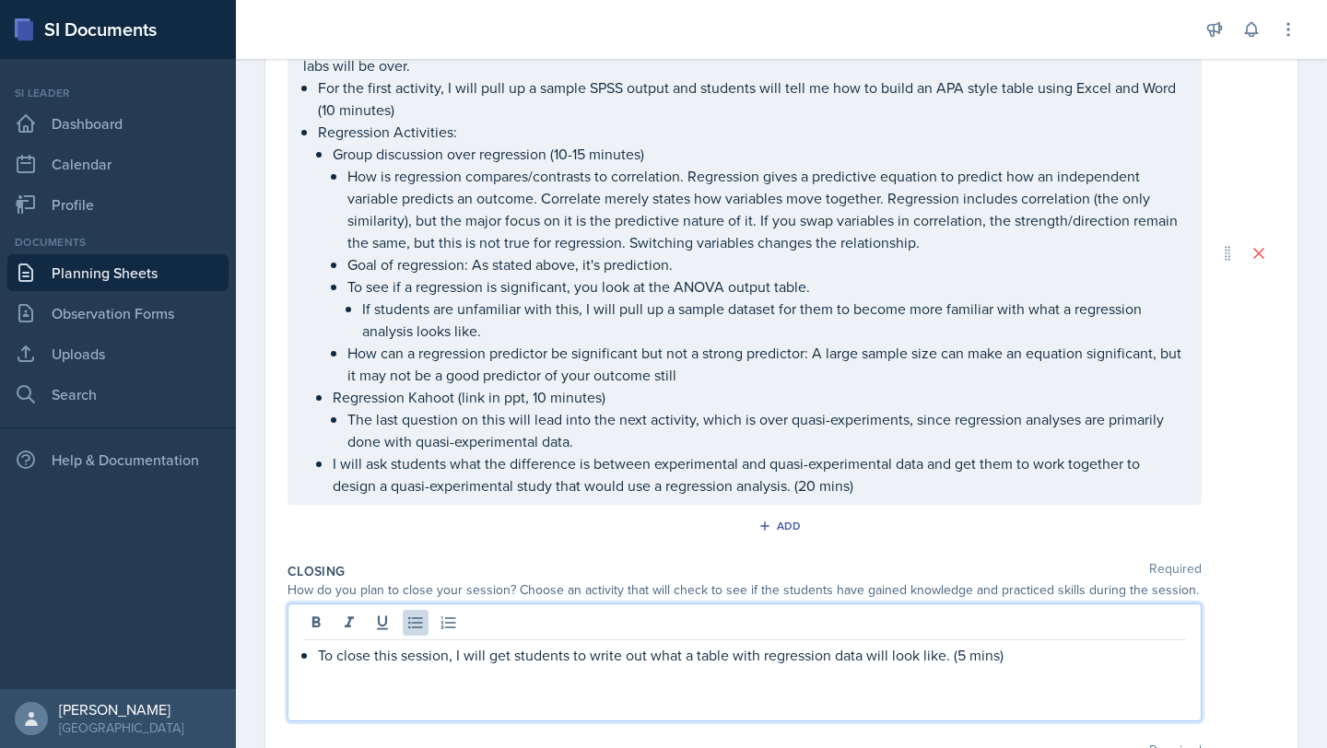
scroll to position [512, 0]
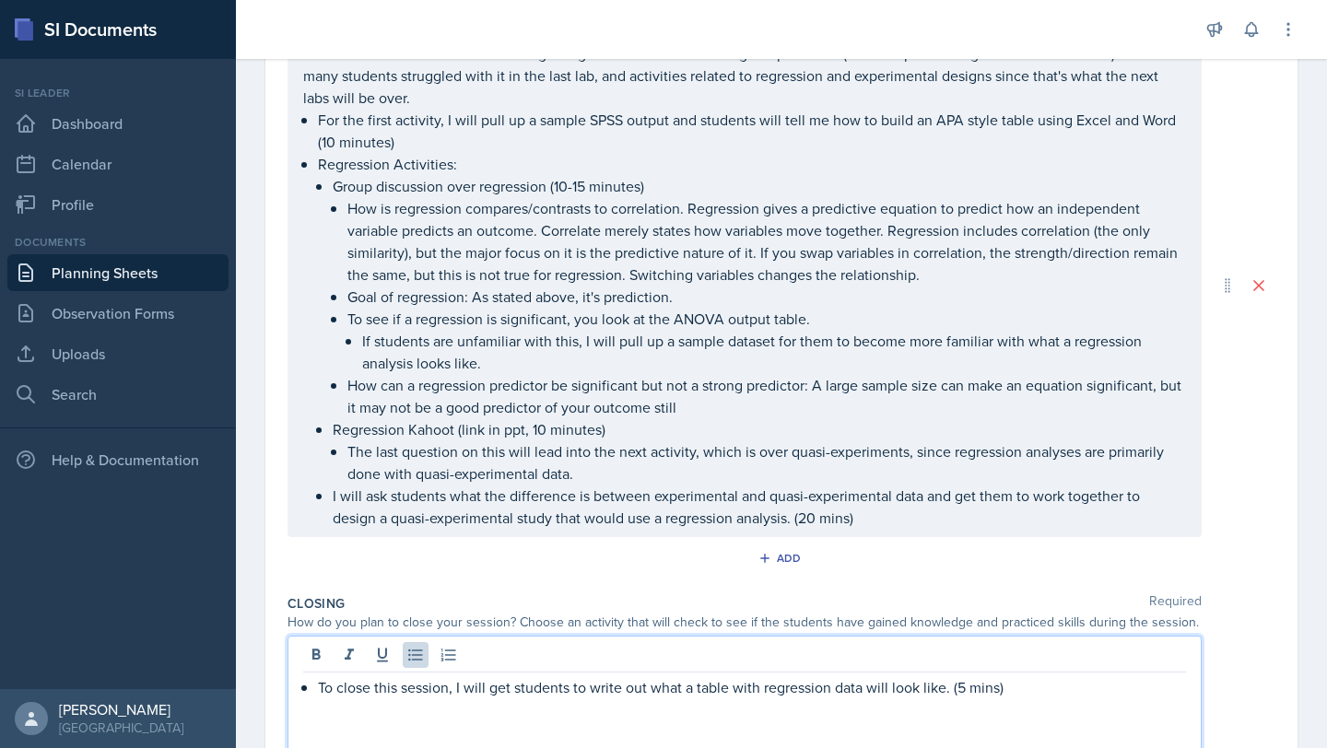
click at [1030, 688] on p "To close this session, I will get students to write out what a table with regre…" at bounding box center [752, 687] width 868 height 22
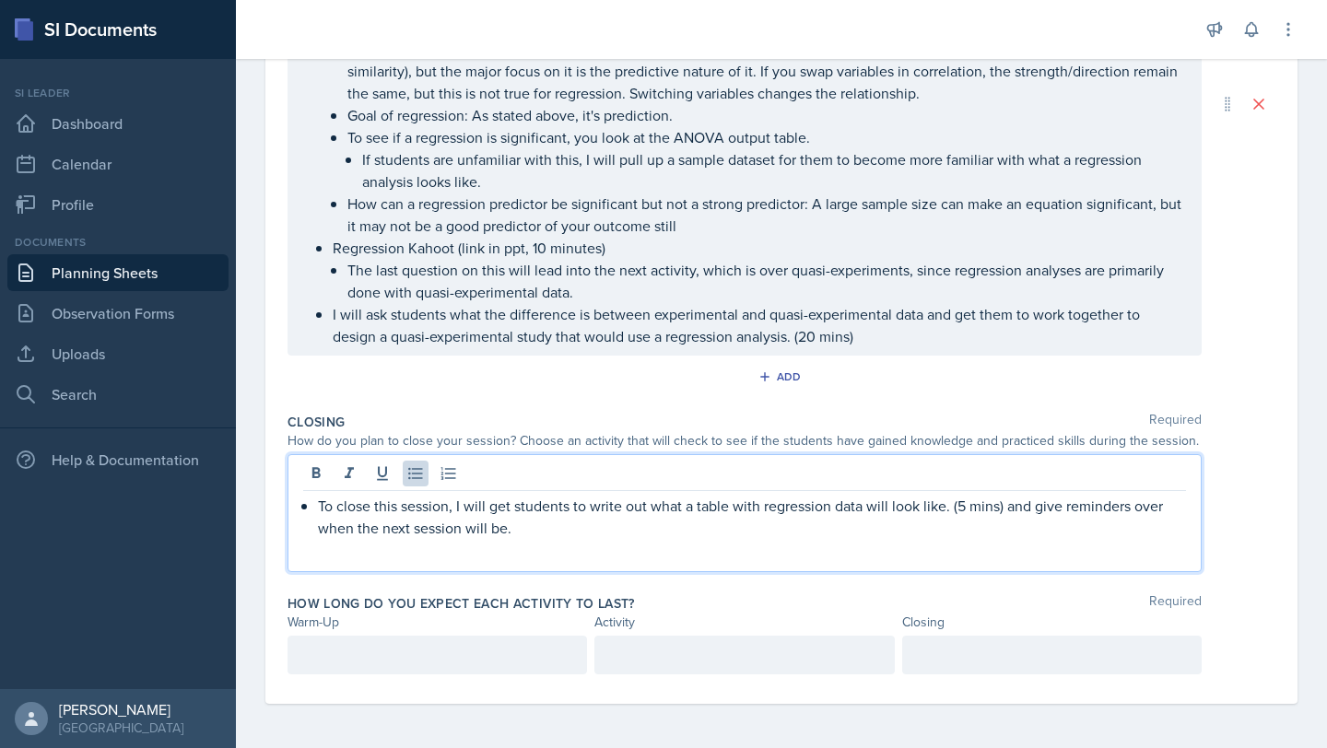
click at [487, 661] on p at bounding box center [437, 655] width 268 height 22
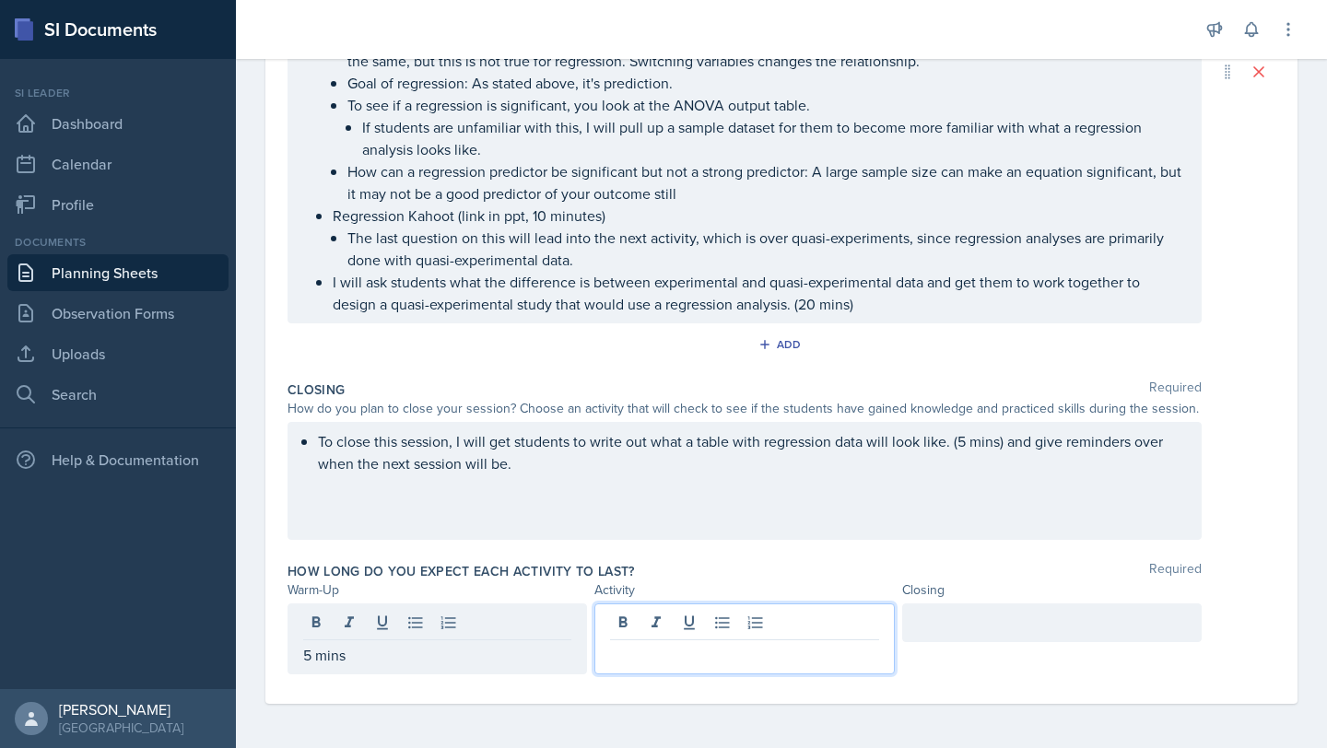
click at [734, 612] on div at bounding box center [743, 638] width 299 height 71
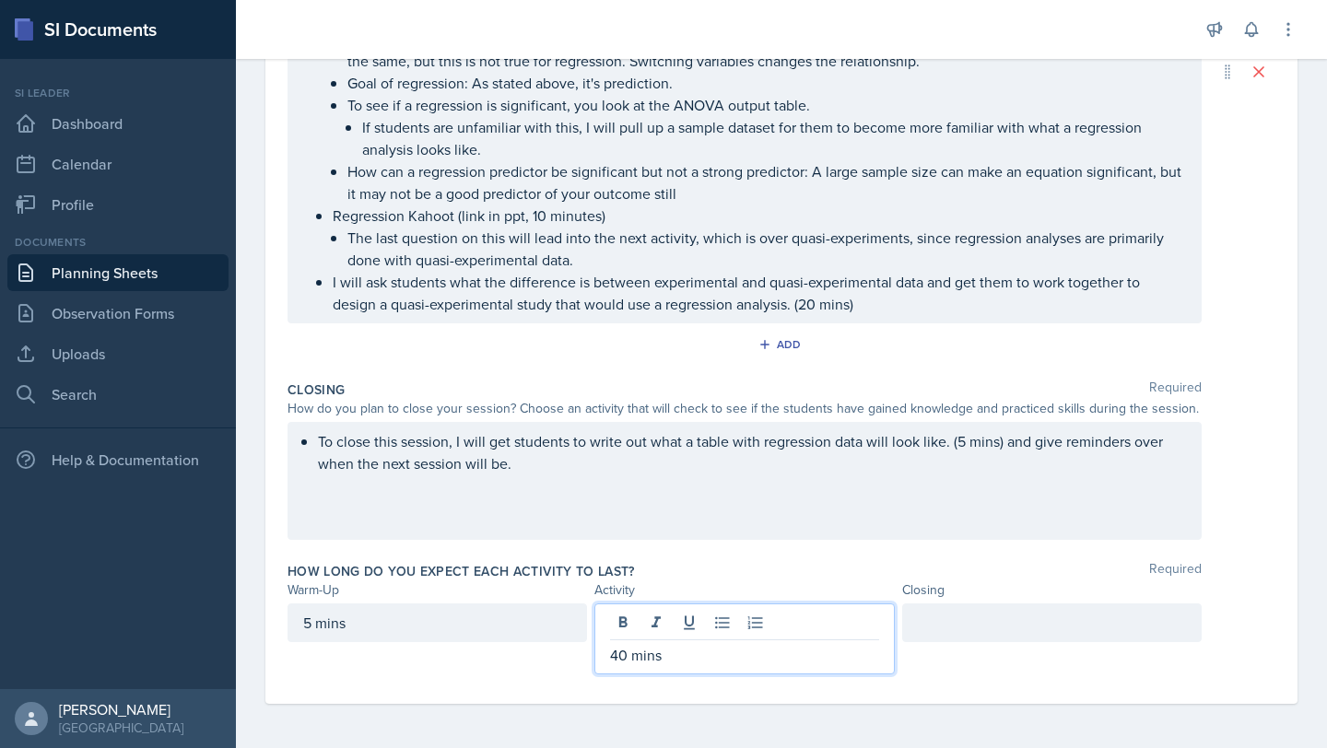
click at [1024, 621] on div at bounding box center [1051, 622] width 299 height 39
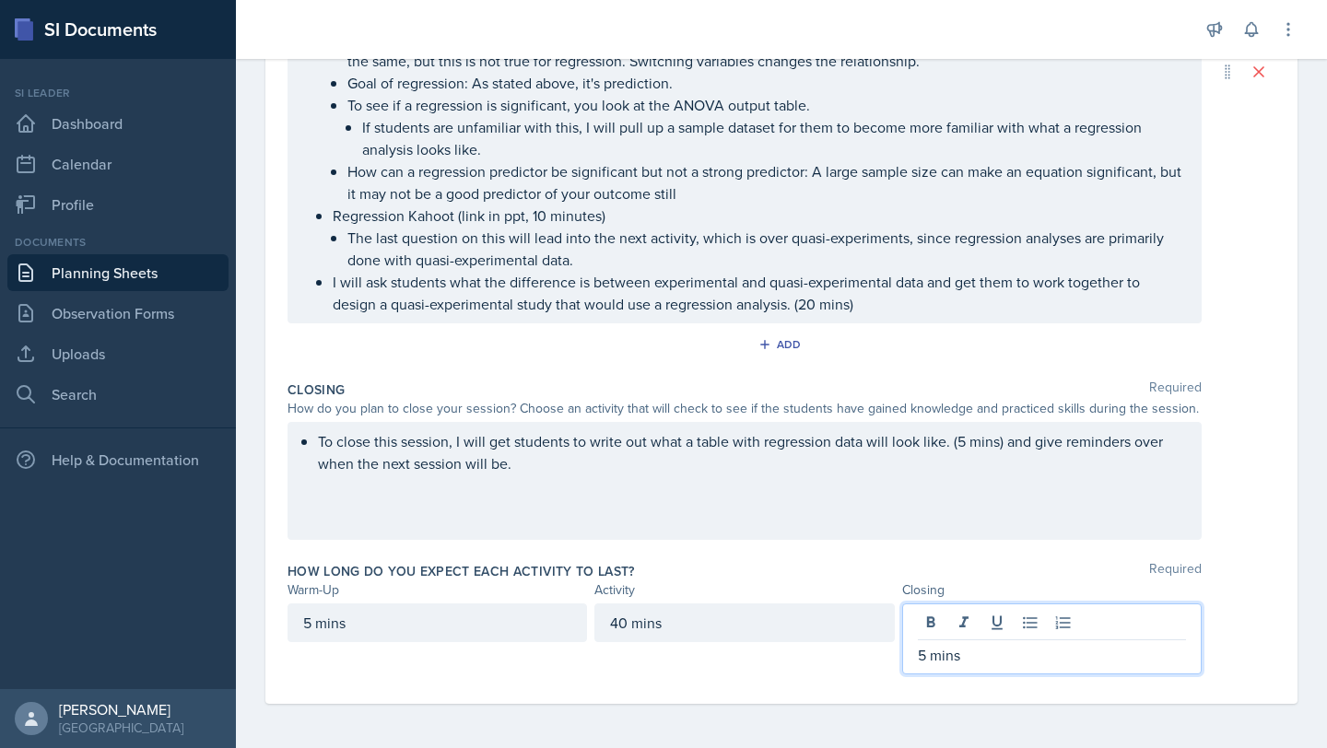
scroll to position [0, 0]
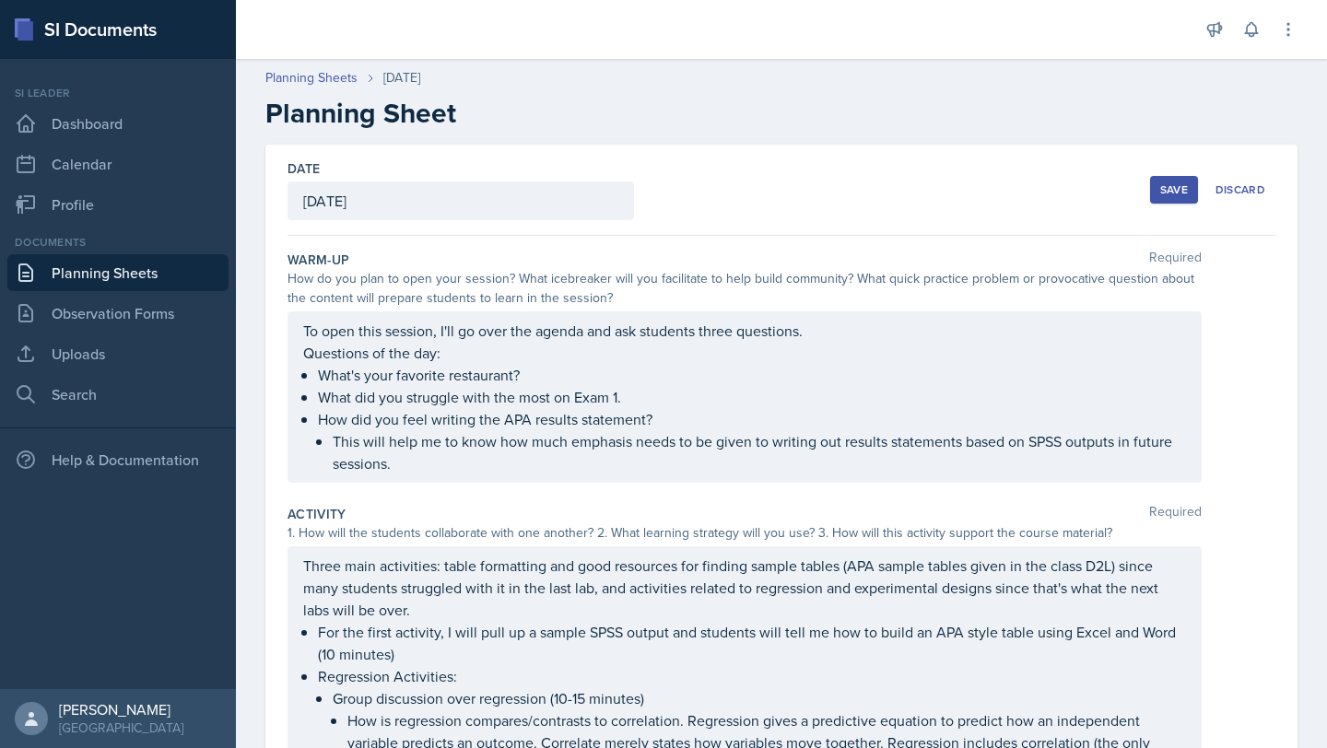
click at [1160, 197] on div "Save" at bounding box center [1174, 189] width 28 height 15
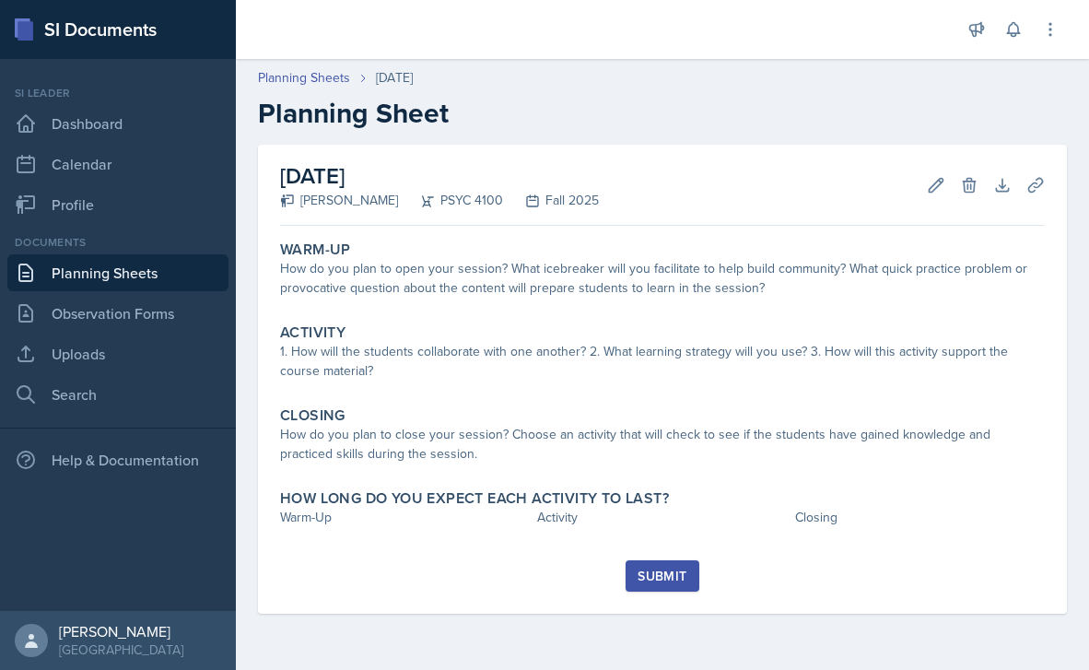
click at [157, 270] on link "Planning Sheets" at bounding box center [117, 272] width 221 height 37
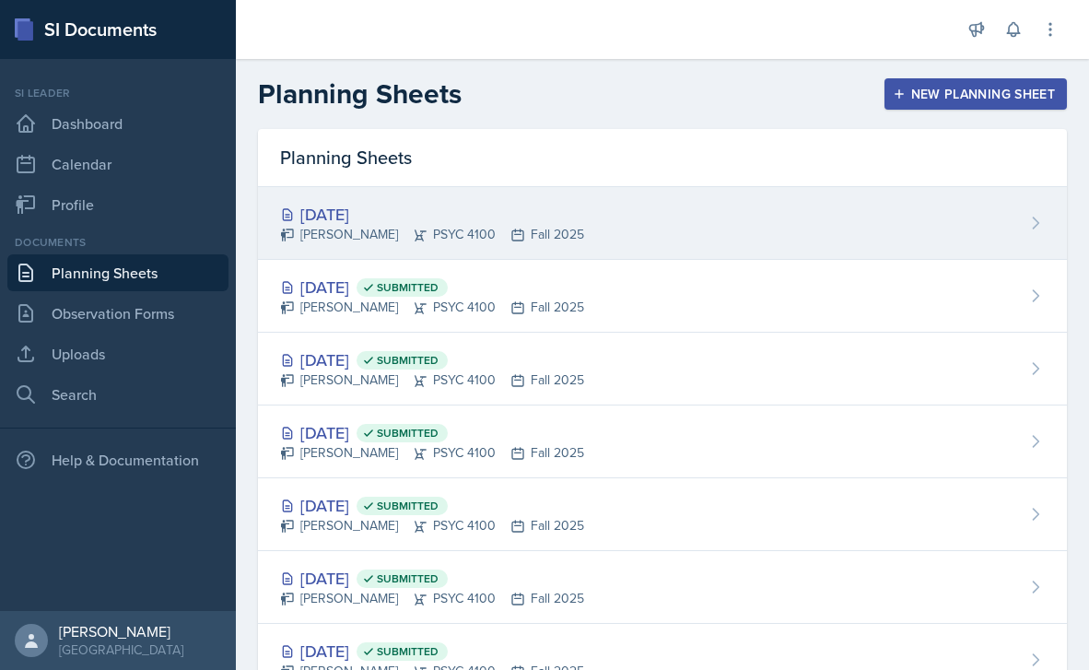
click at [342, 212] on div "[DATE]" at bounding box center [432, 214] width 304 height 25
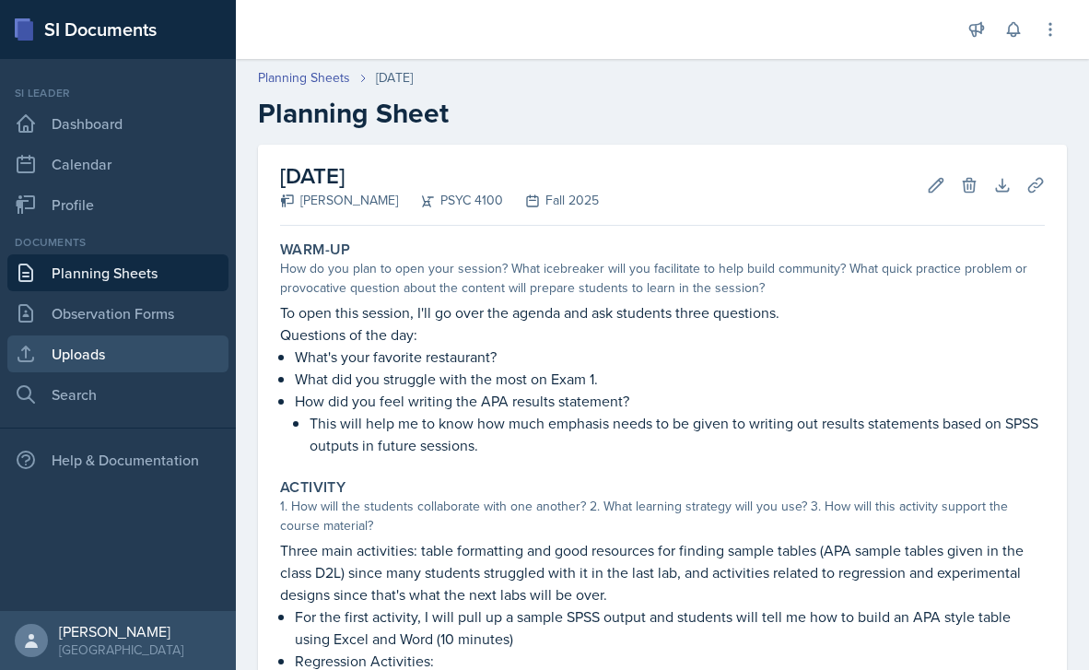
click at [114, 343] on link "Uploads" at bounding box center [117, 353] width 221 height 37
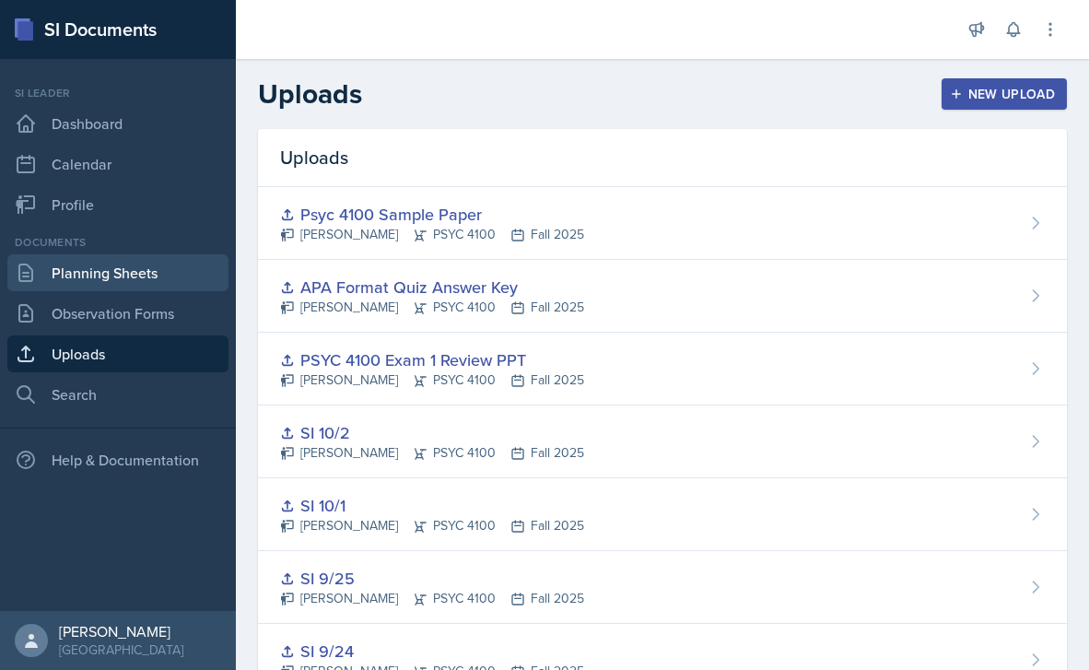
click at [104, 285] on link "Planning Sheets" at bounding box center [117, 272] width 221 height 37
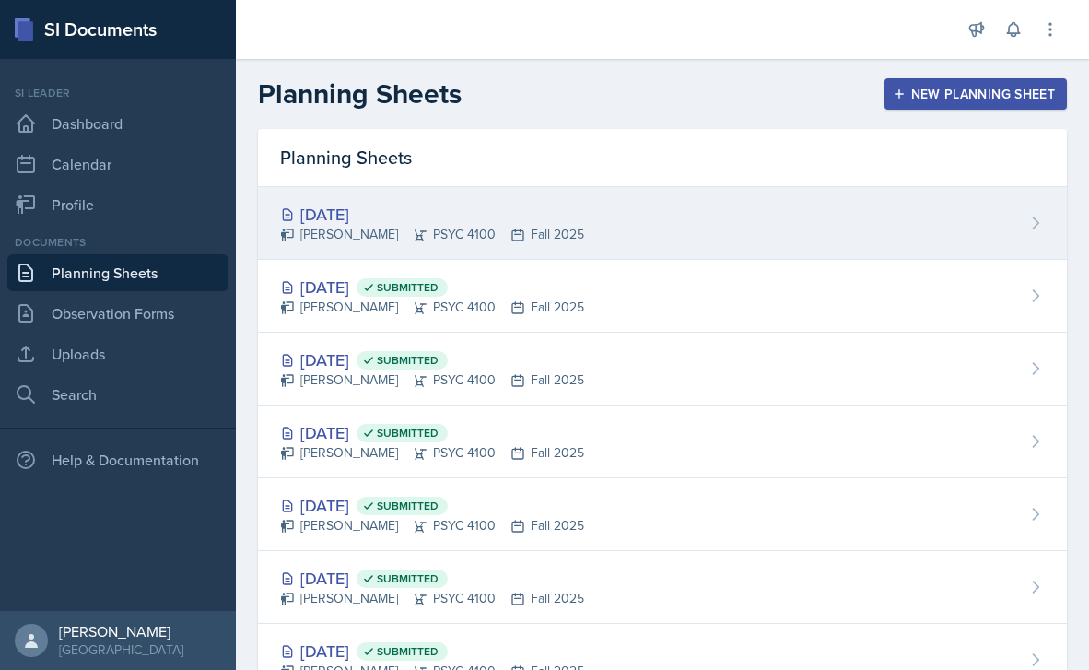
click at [421, 199] on div "[DATE] [PERSON_NAME] PSYC 4100 Fall 2025" at bounding box center [662, 223] width 809 height 73
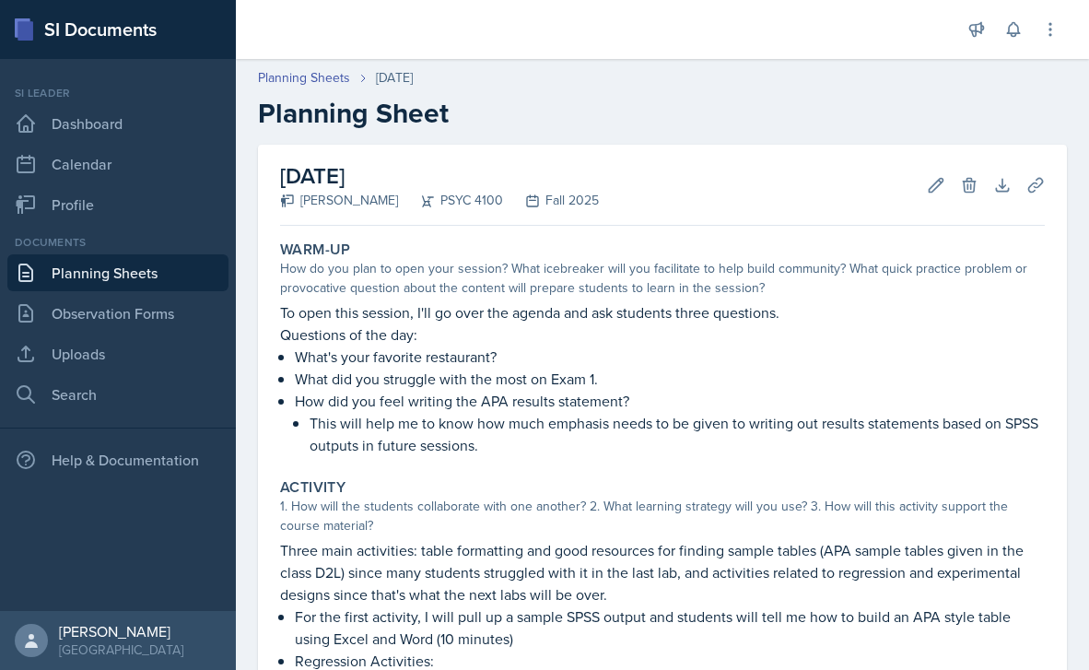
click at [94, 286] on link "Planning Sheets" at bounding box center [117, 272] width 221 height 37
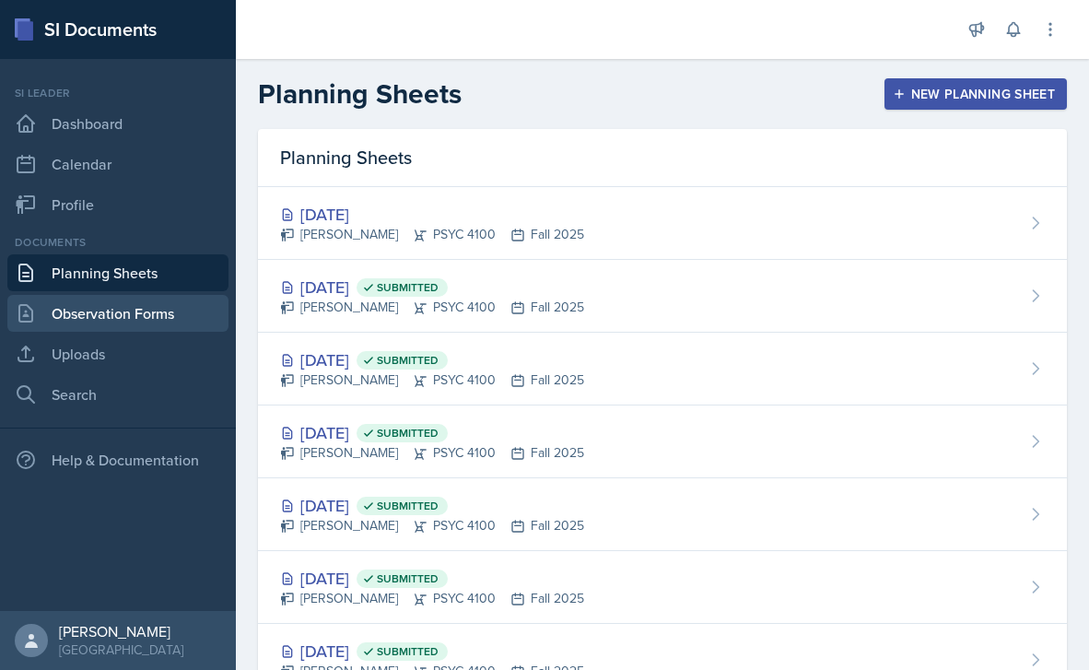
click at [95, 307] on link "Observation Forms" at bounding box center [117, 313] width 221 height 37
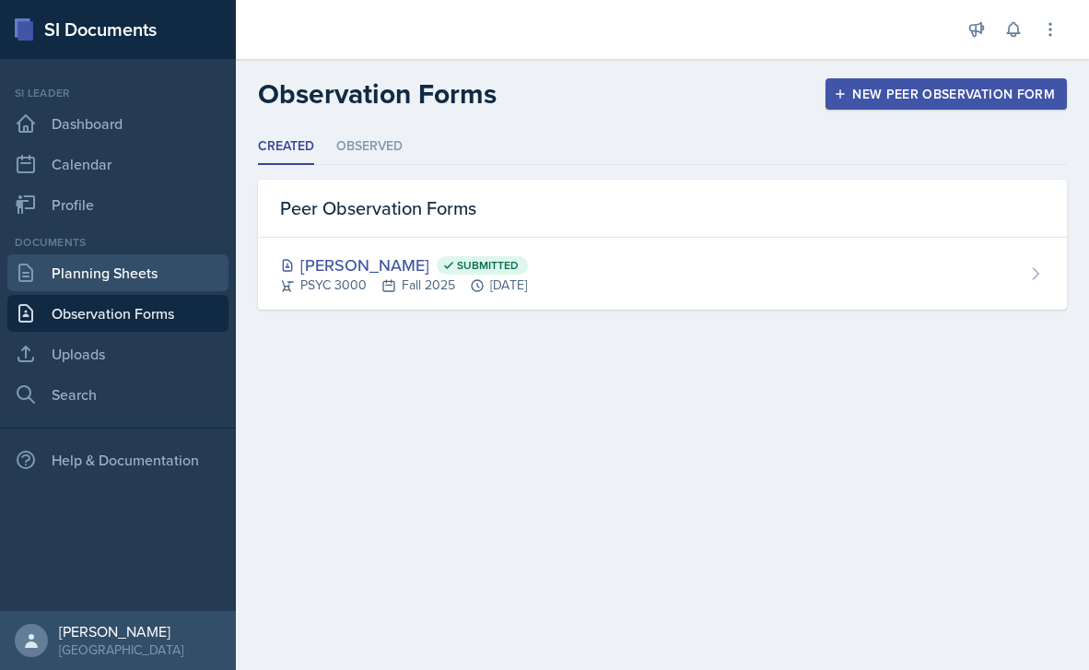
click at [124, 267] on link "Planning Sheets" at bounding box center [117, 272] width 221 height 37
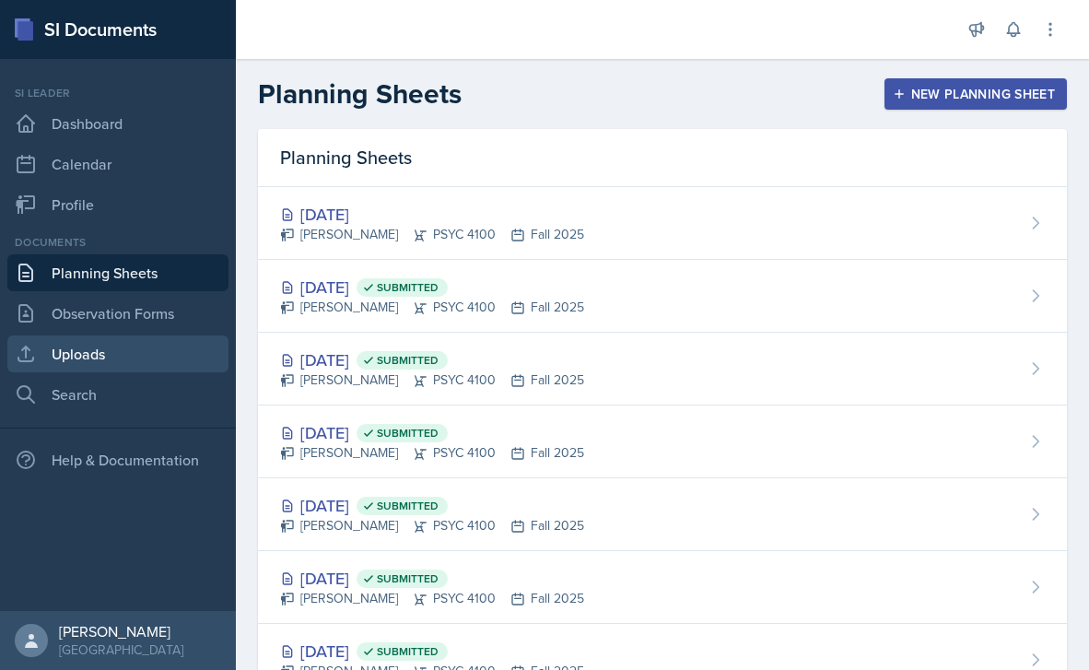
click at [103, 349] on link "Uploads" at bounding box center [117, 353] width 221 height 37
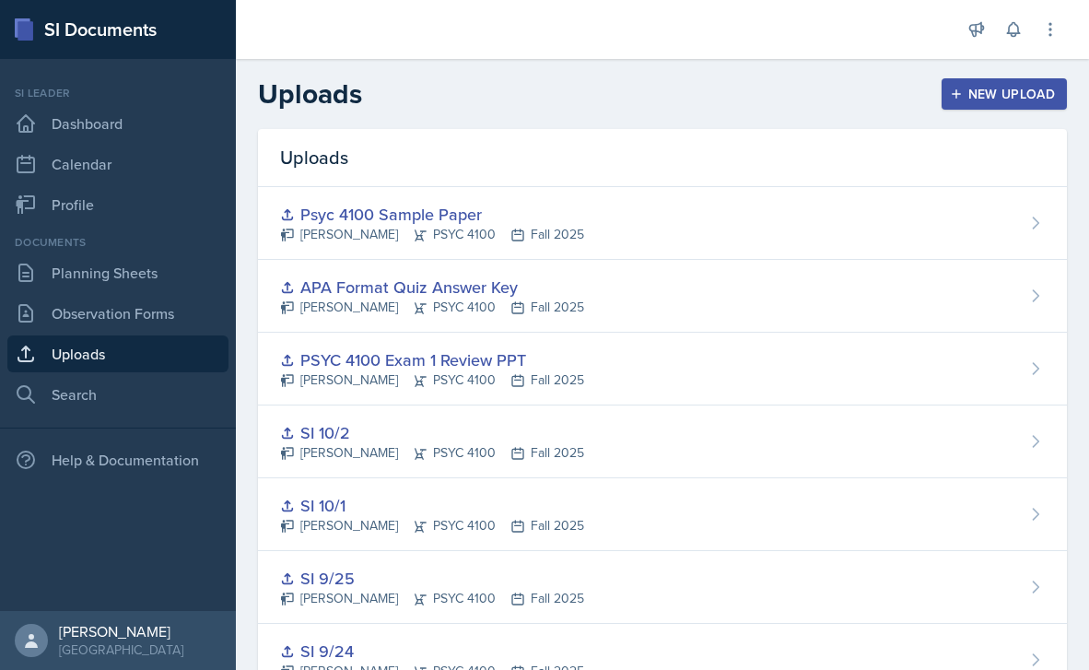
click at [978, 79] on button "New Upload" at bounding box center [1004, 93] width 126 height 31
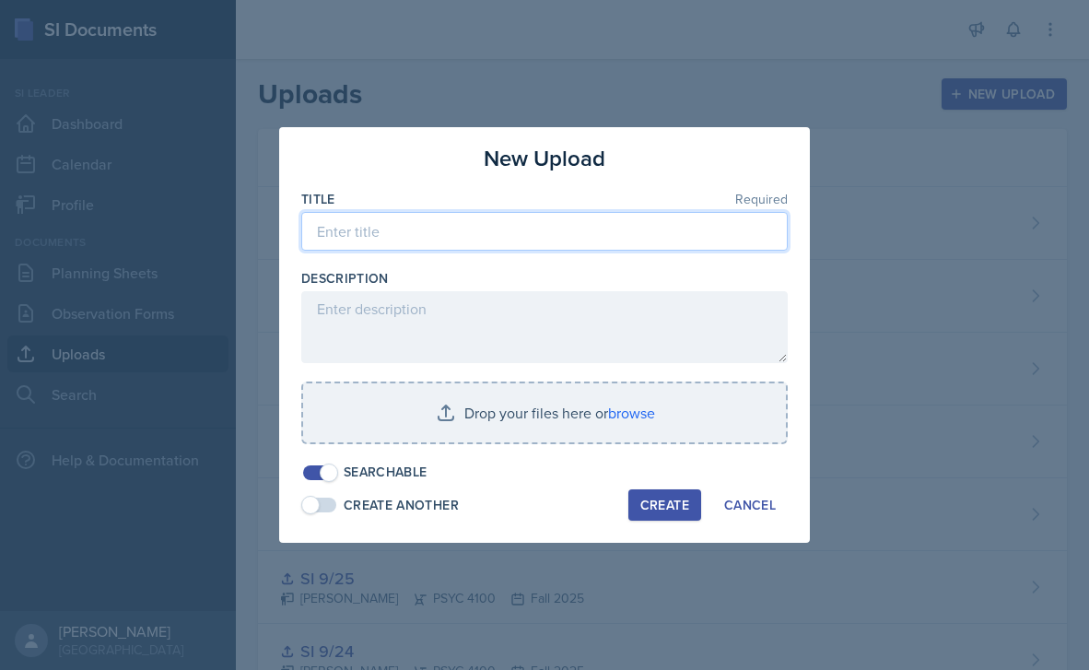
click at [454, 235] on input at bounding box center [544, 231] width 486 height 39
type input "SI 10/8"
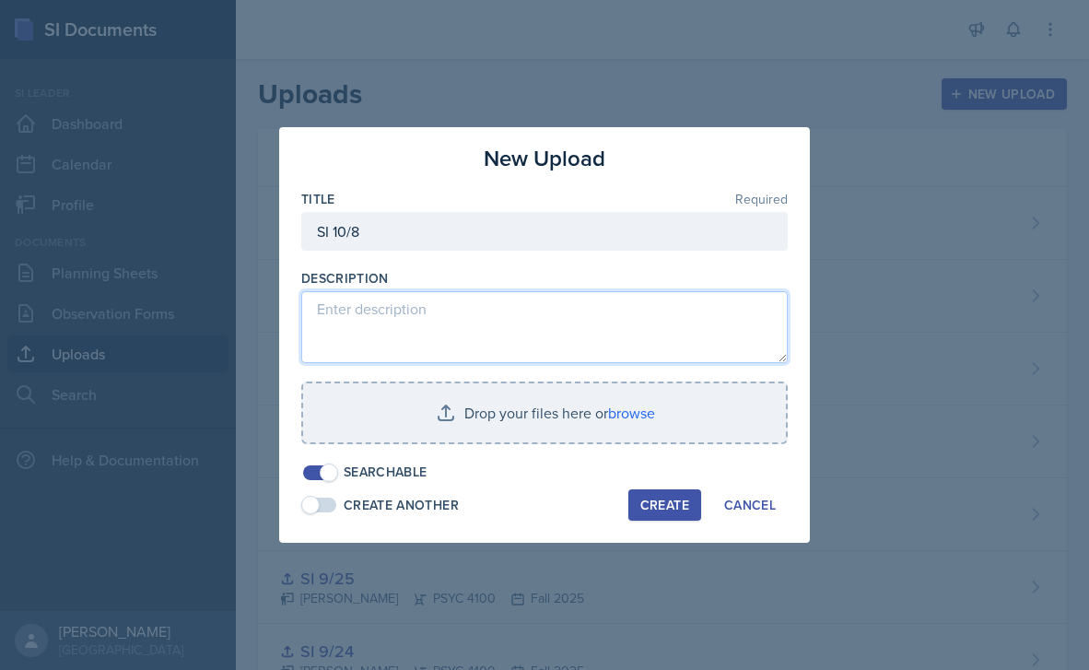
click at [401, 314] on textarea at bounding box center [544, 327] width 486 height 72
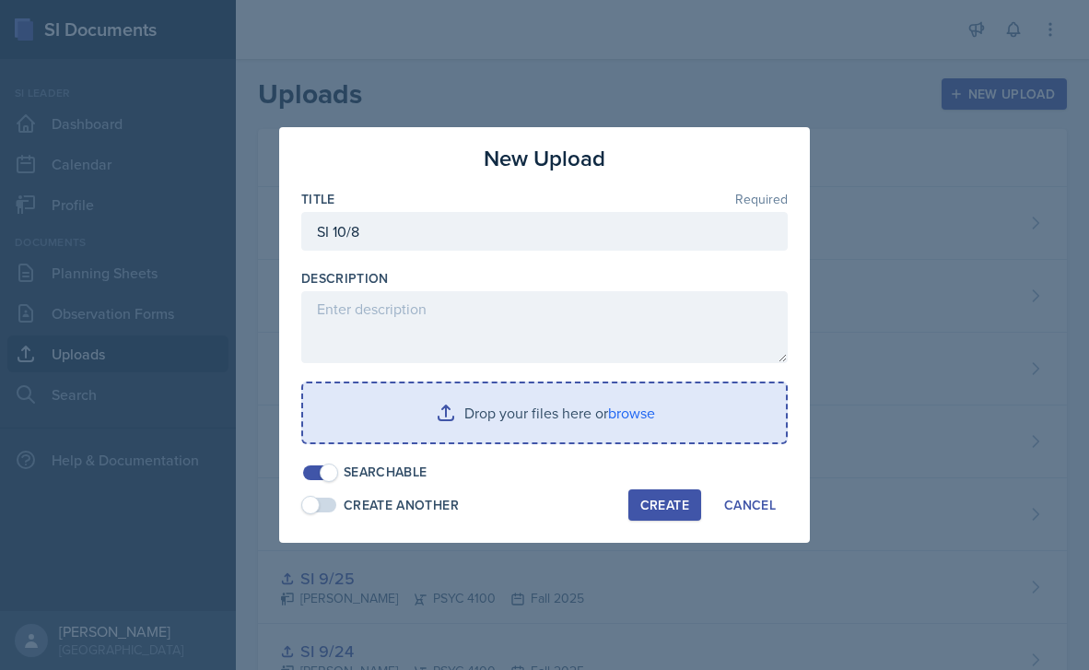
click at [707, 400] on input "file" at bounding box center [544, 412] width 483 height 59
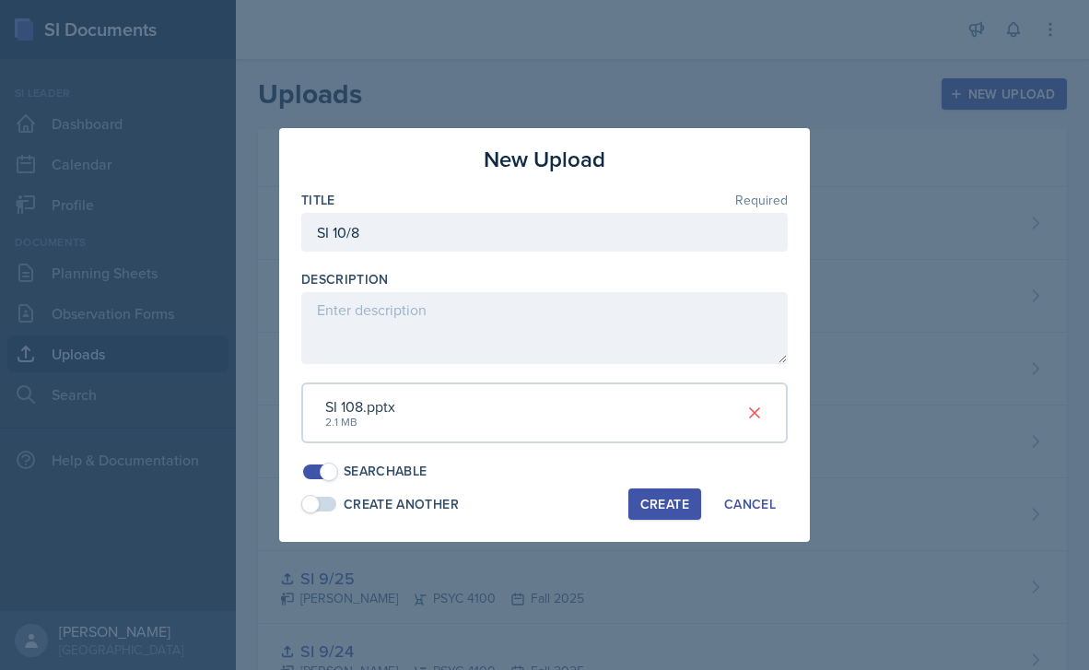
click at [662, 497] on div "Create" at bounding box center [664, 504] width 49 height 15
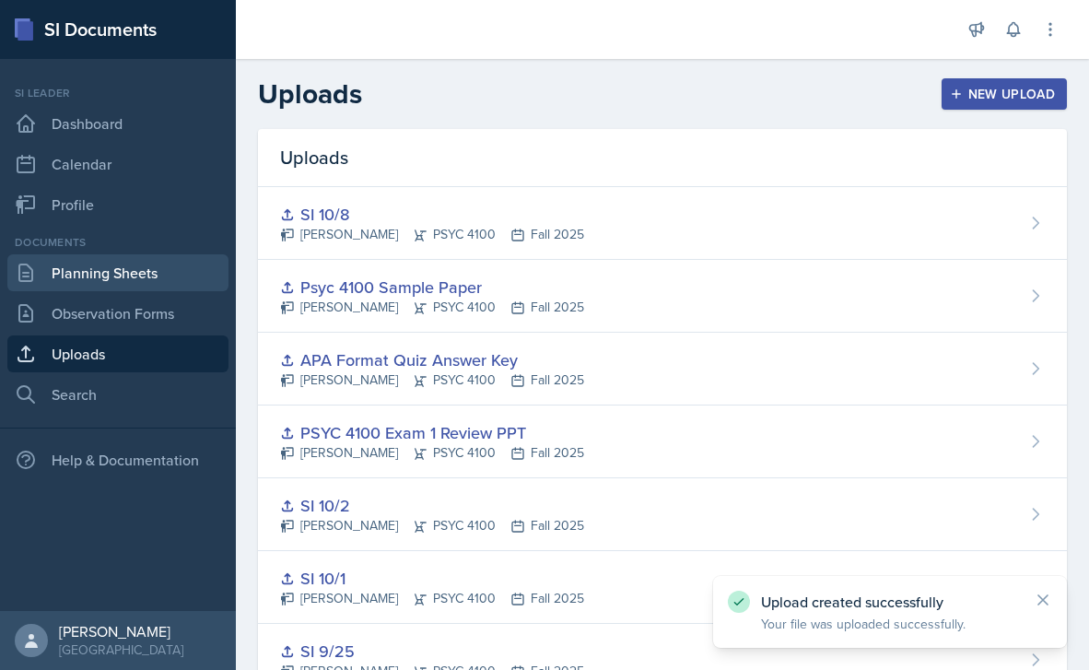
click at [134, 258] on link "Planning Sheets" at bounding box center [117, 272] width 221 height 37
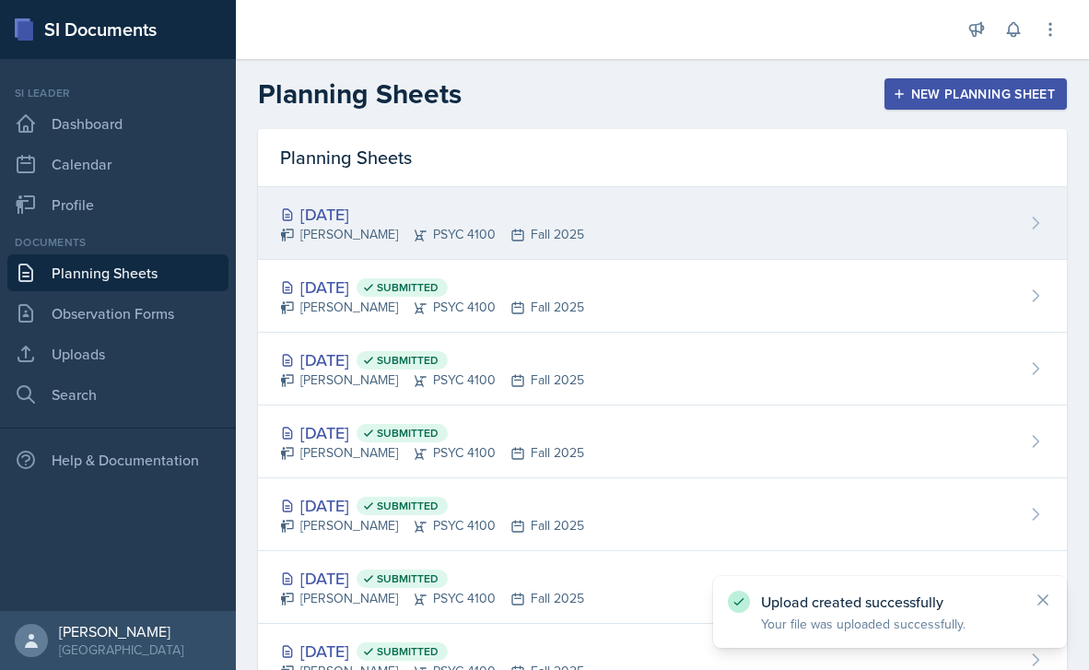
click at [622, 201] on div "[DATE] [PERSON_NAME] PSYC 4100 Fall 2025" at bounding box center [662, 223] width 809 height 73
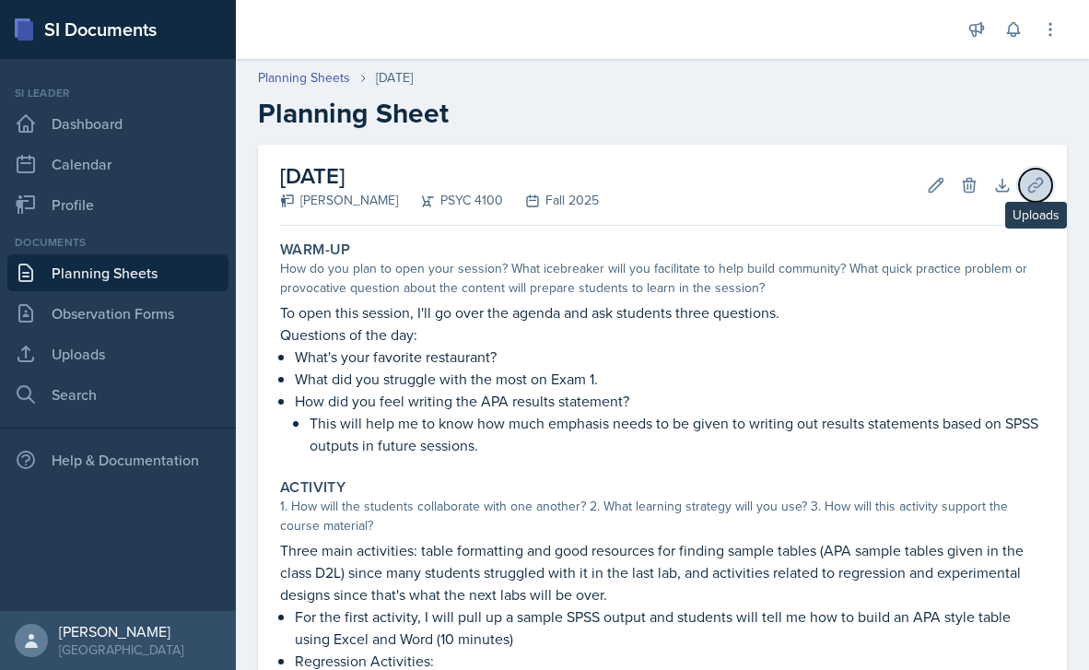
click at [1026, 186] on icon at bounding box center [1035, 185] width 18 height 18
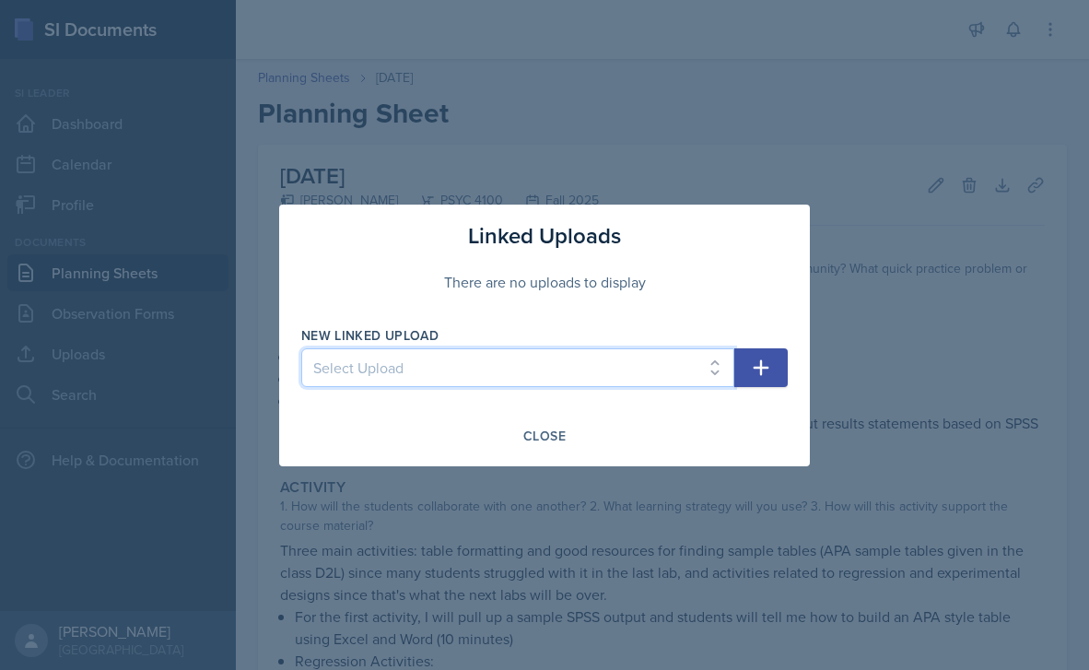
click at [694, 360] on select "Select Upload SI1 Practice Quiz SI1 Powerpoint SI2 Powerpoint SI3 Powerpoint SI…" at bounding box center [517, 367] width 433 height 39
select select "c890e15e-759d-43a3-8d82-b3e1deae81d7"
click at [301, 348] on select "Select Upload SI1 Practice Quiz SI1 Powerpoint SI2 Powerpoint SI3 Powerpoint SI…" at bounding box center [517, 367] width 433 height 39
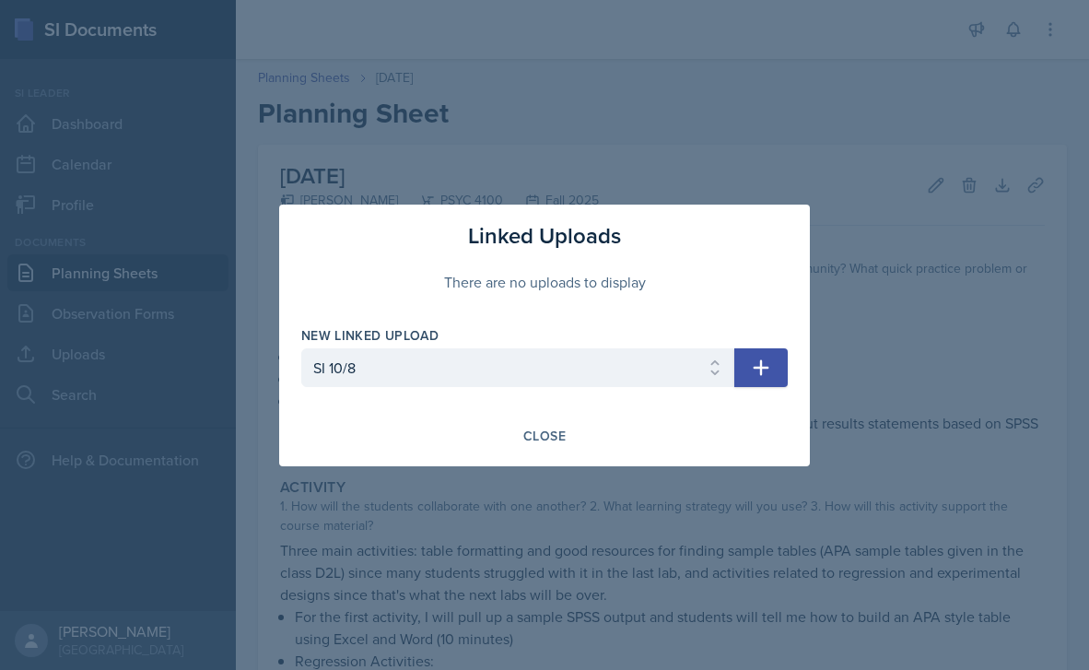
click at [771, 367] on icon "button" at bounding box center [761, 368] width 22 height 22
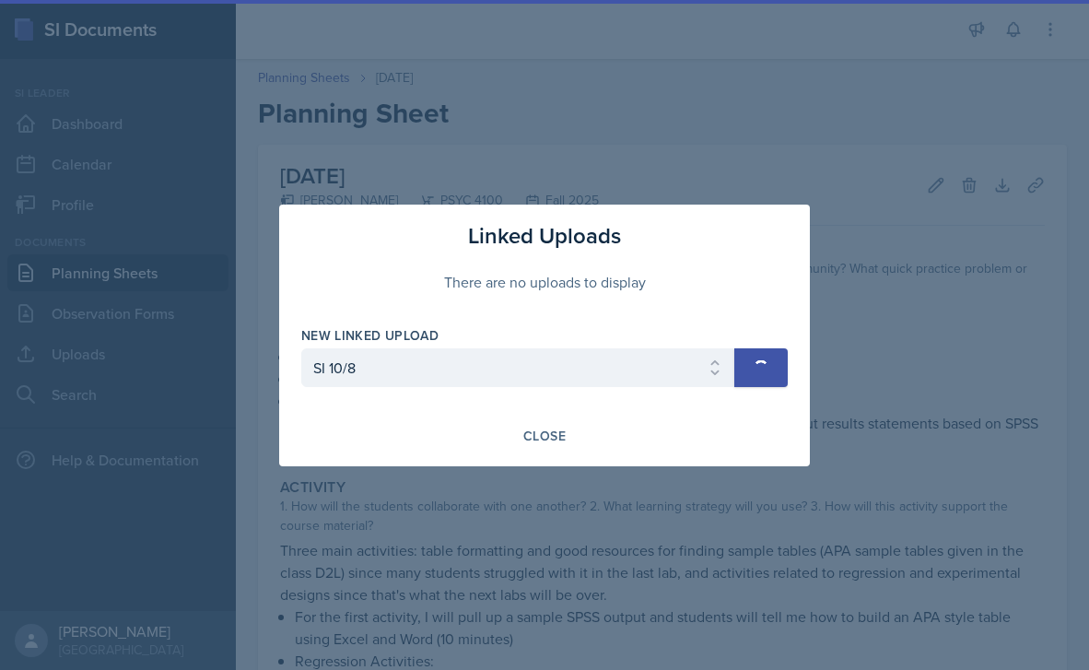
select select
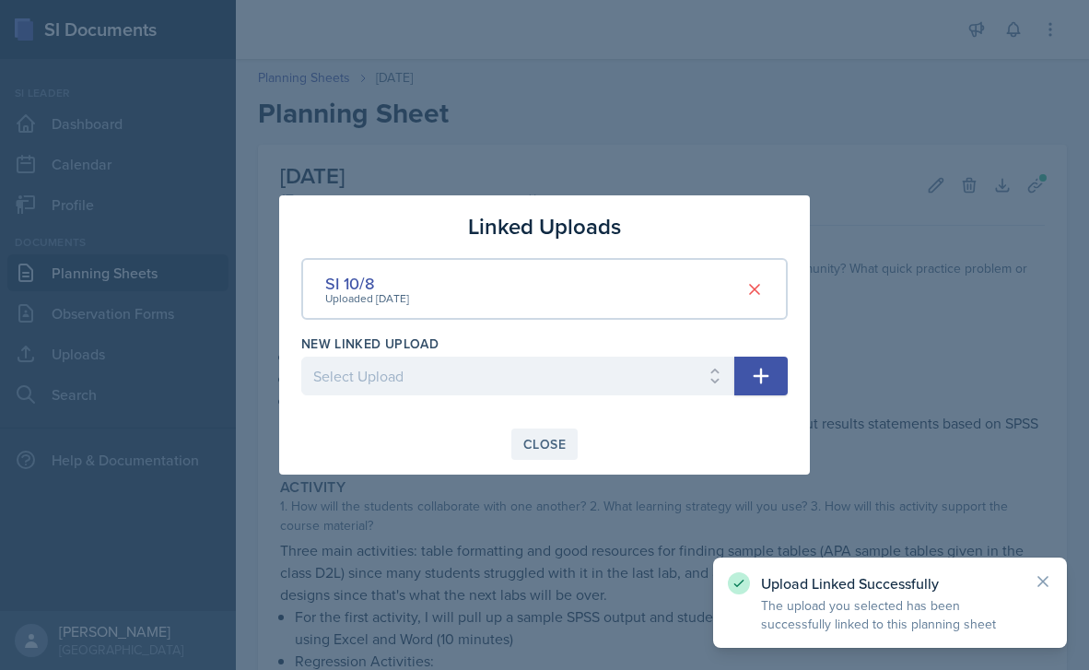
click at [533, 440] on div "Close" at bounding box center [544, 444] width 42 height 15
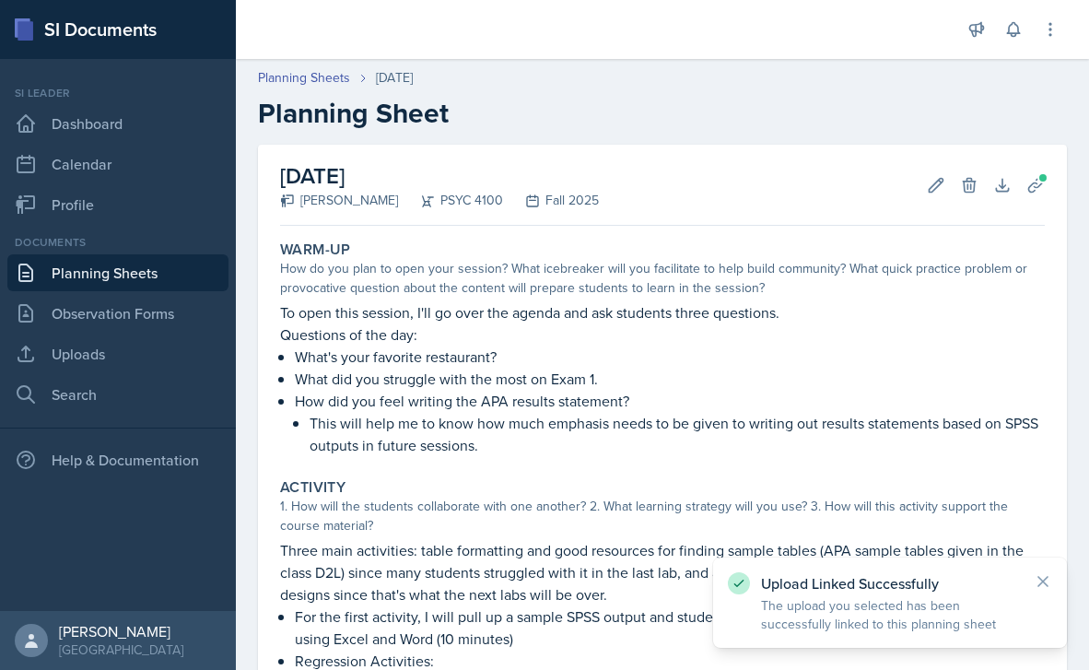
scroll to position [718, 0]
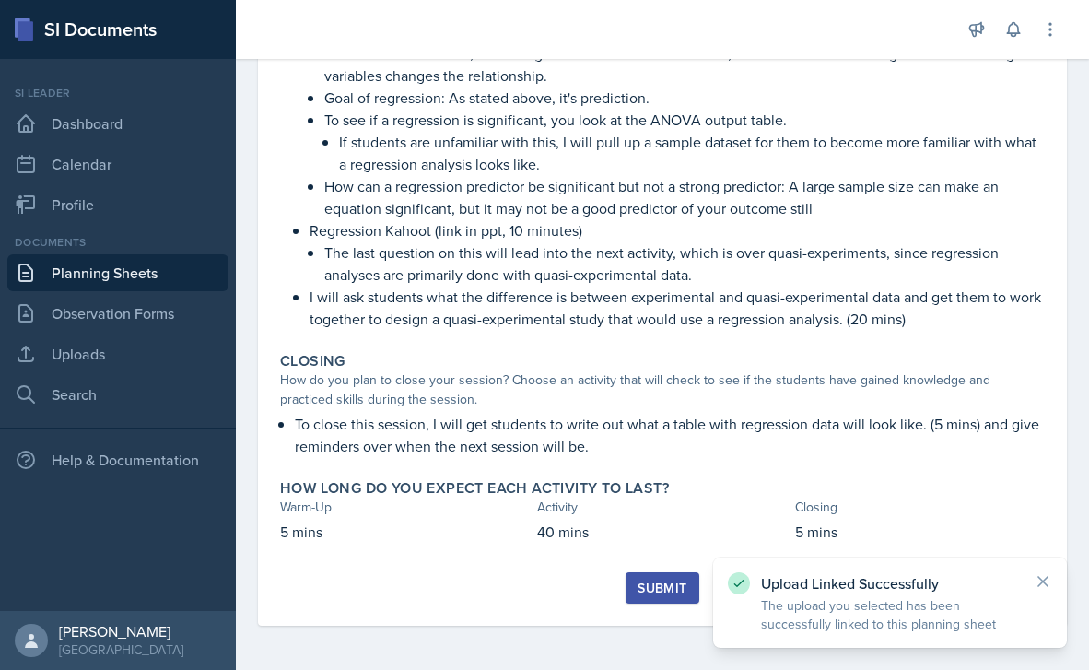
click at [638, 594] on div "Submit" at bounding box center [661, 587] width 49 height 15
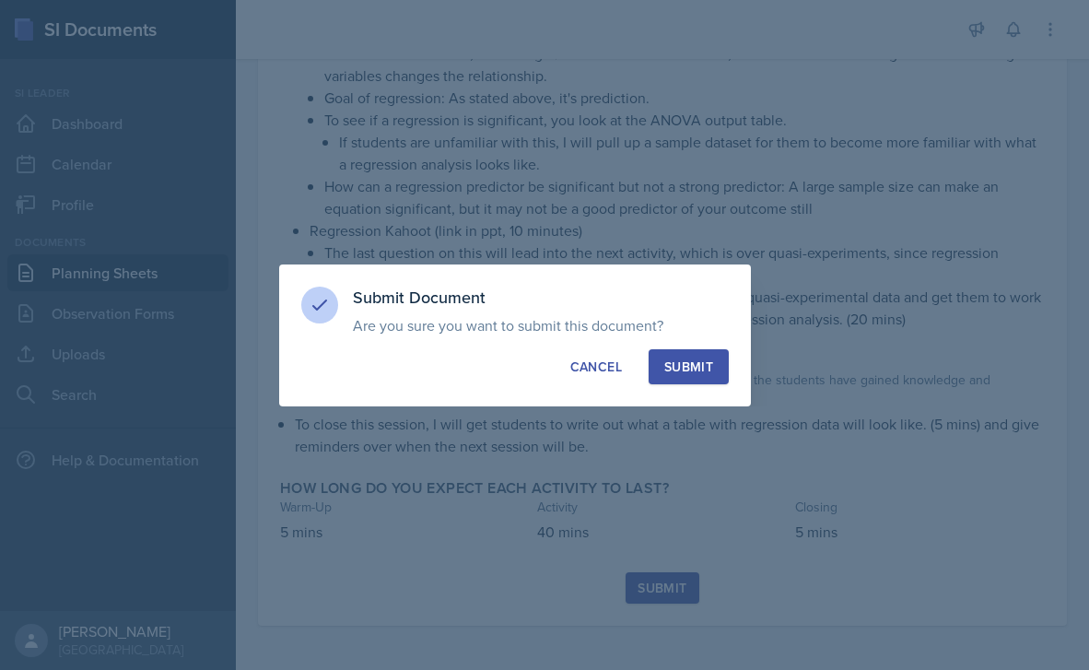
click at [691, 359] on div "Submit" at bounding box center [688, 366] width 49 height 18
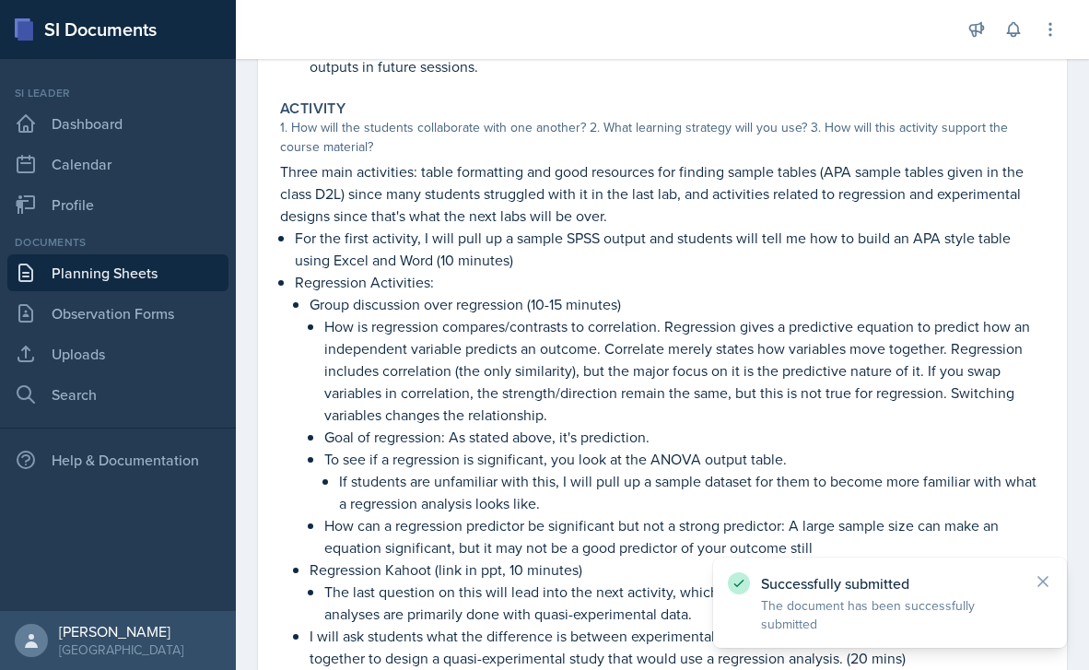
scroll to position [0, 0]
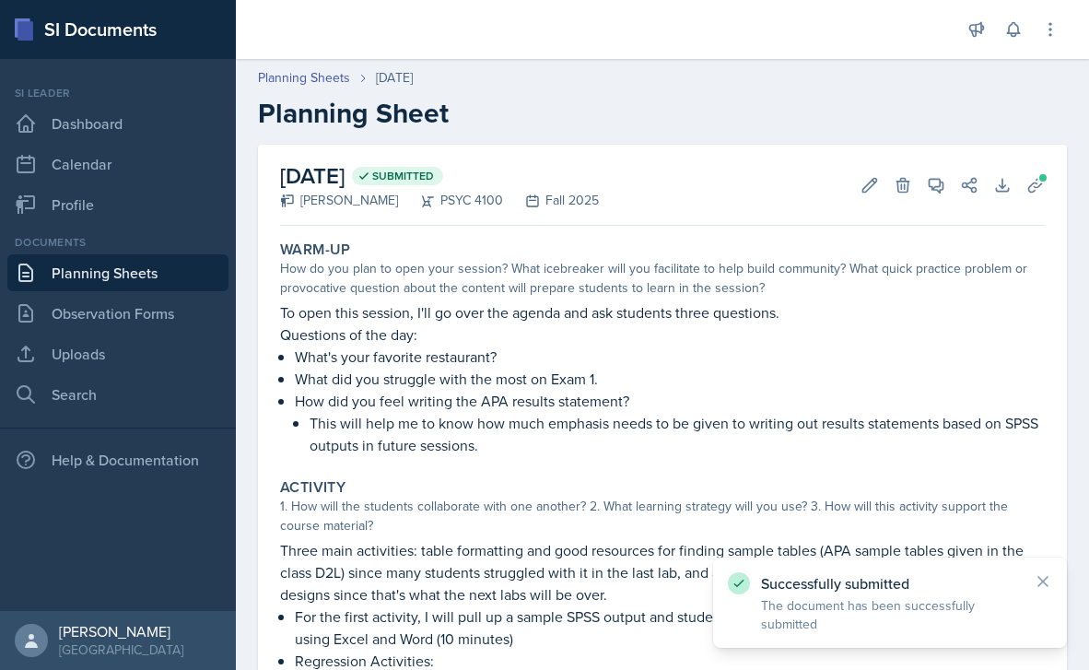
click at [130, 259] on link "Planning Sheets" at bounding box center [117, 272] width 221 height 37
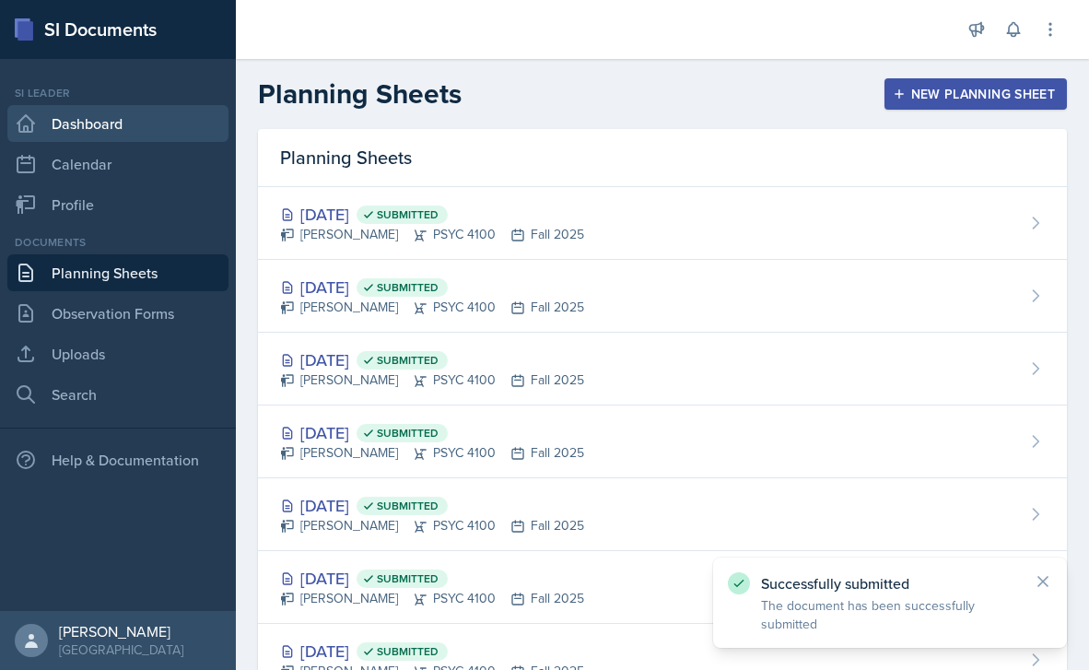
click at [89, 108] on link "Dashboard" at bounding box center [117, 123] width 221 height 37
